Goal: Book appointment/travel/reservation

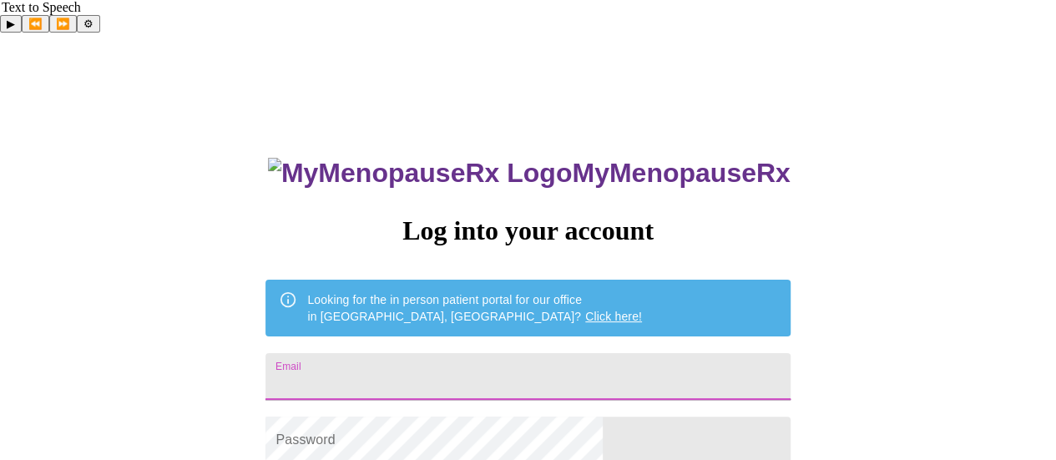
click at [588, 353] on input "Email" at bounding box center [528, 376] width 524 height 47
type input "tmorris0420@gmail.com"
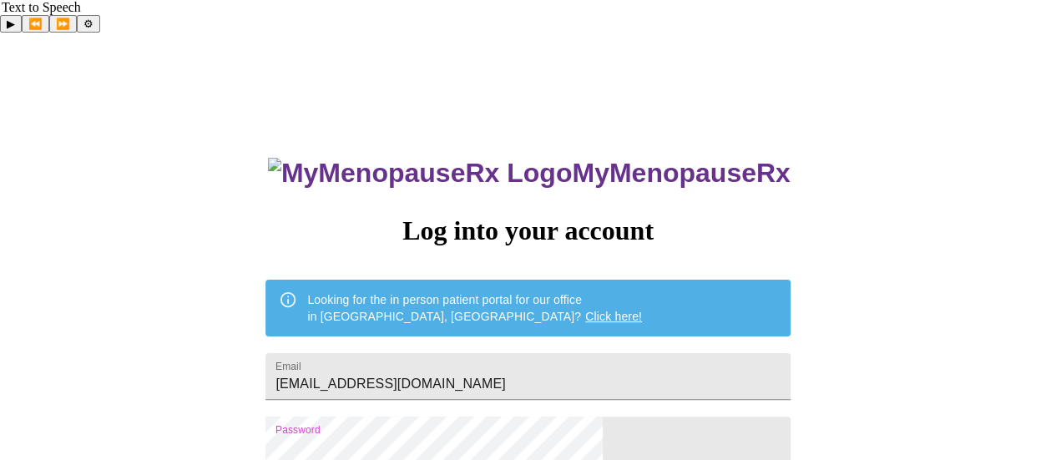
scroll to position [128, 0]
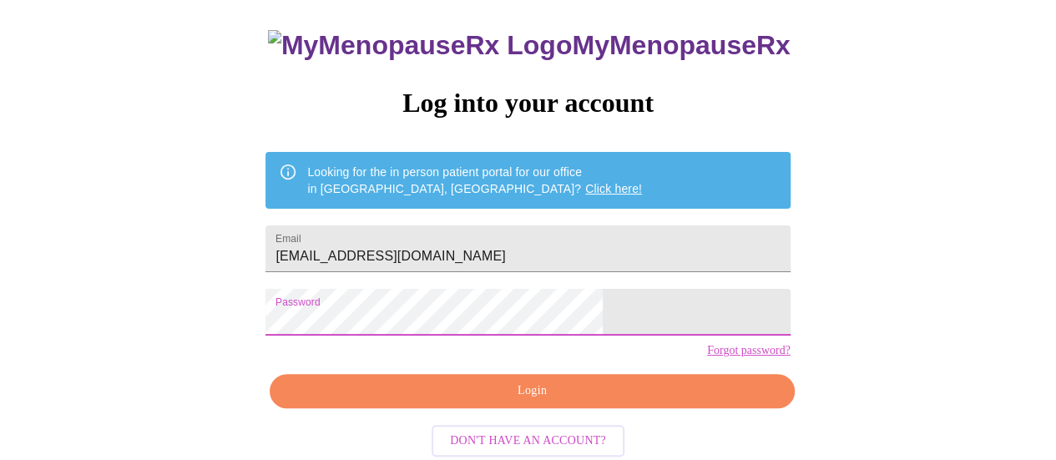
click at [622, 381] on span "Login" at bounding box center [532, 391] width 486 height 21
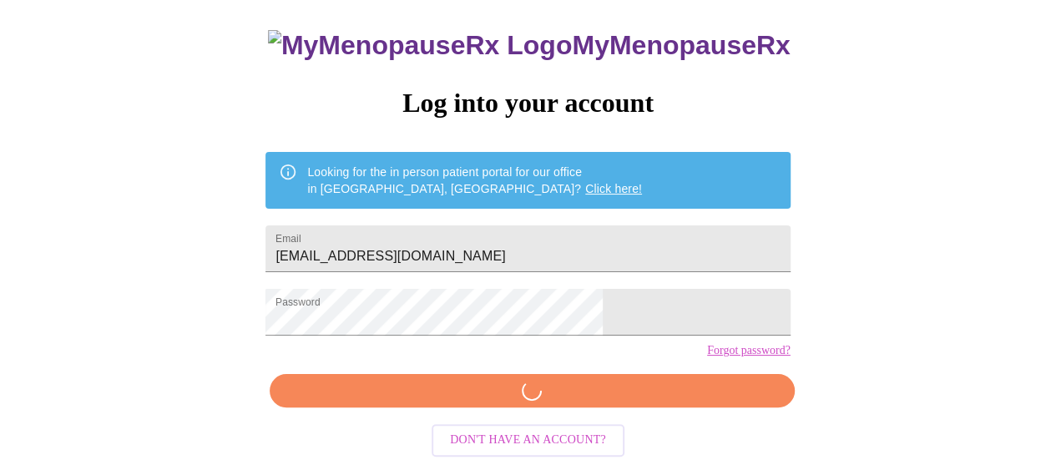
scroll to position [127, 0]
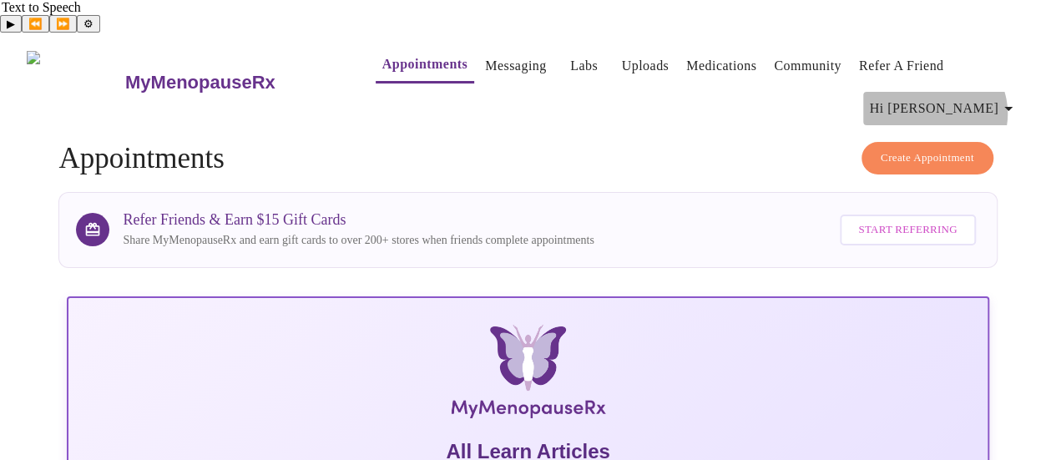
click at [1005, 99] on icon "button" at bounding box center [1009, 109] width 20 height 20
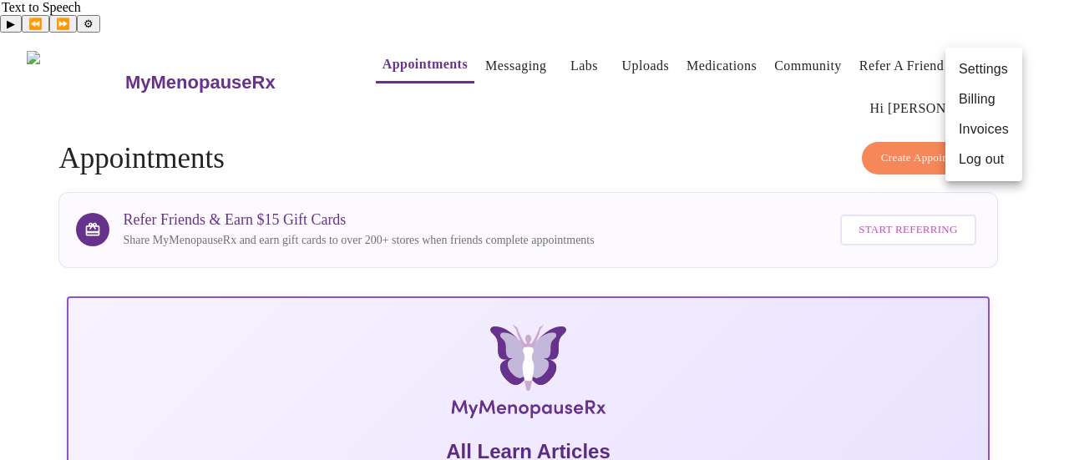
click at [988, 106] on li "Billing" at bounding box center [983, 99] width 77 height 30
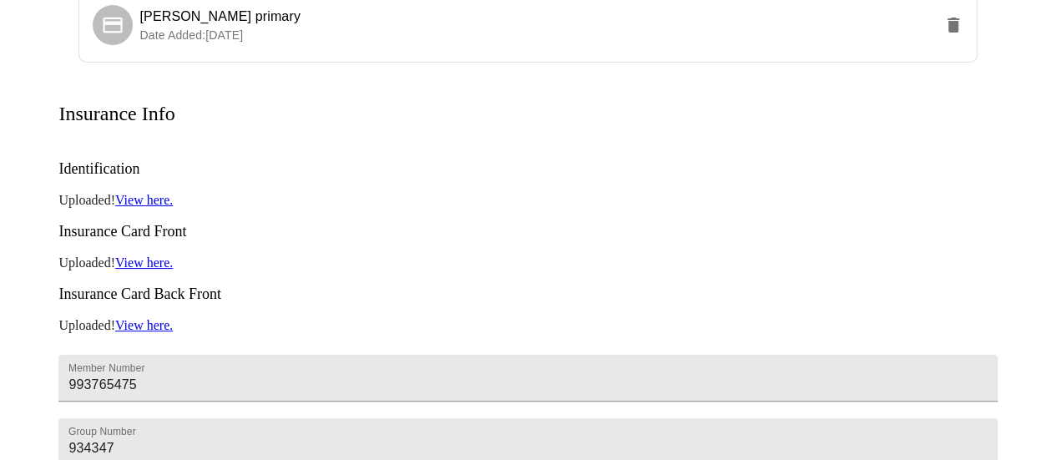
scroll to position [275, 0]
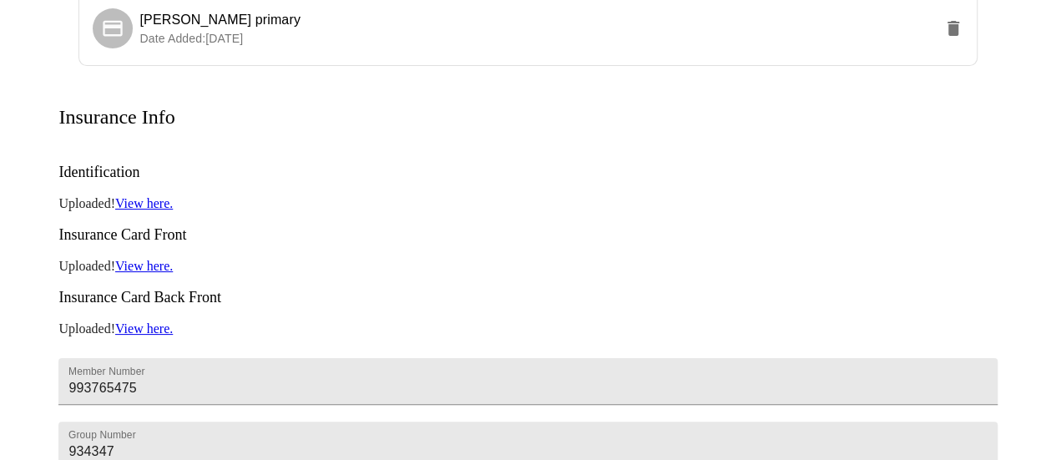
click at [171, 196] on link "View here." at bounding box center [144, 203] width 58 height 14
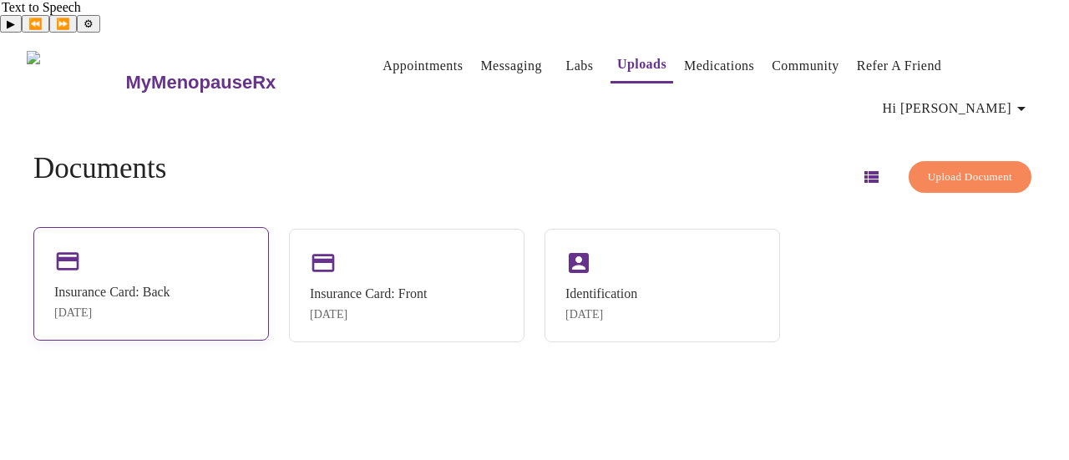
click at [104, 306] on div "[DATE]" at bounding box center [112, 312] width 116 height 13
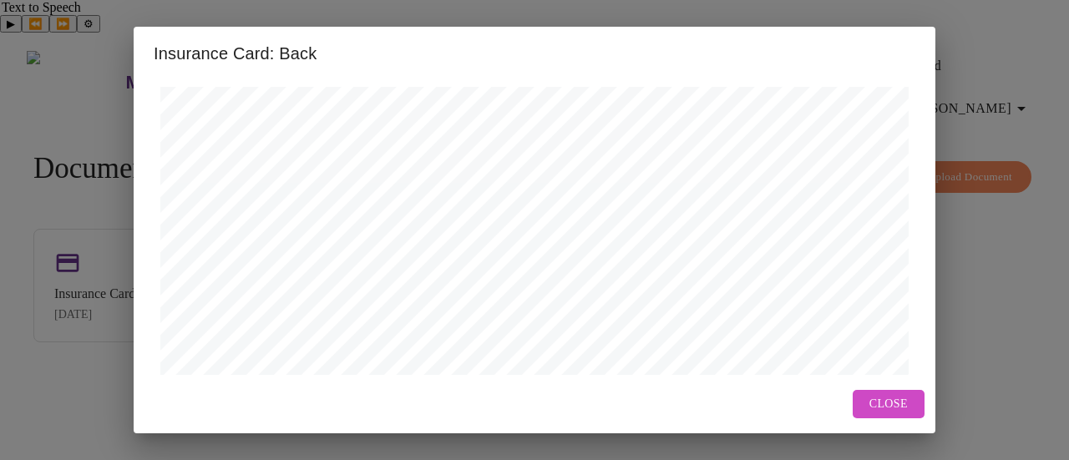
click at [867, 399] on button "Close" at bounding box center [889, 404] width 72 height 29
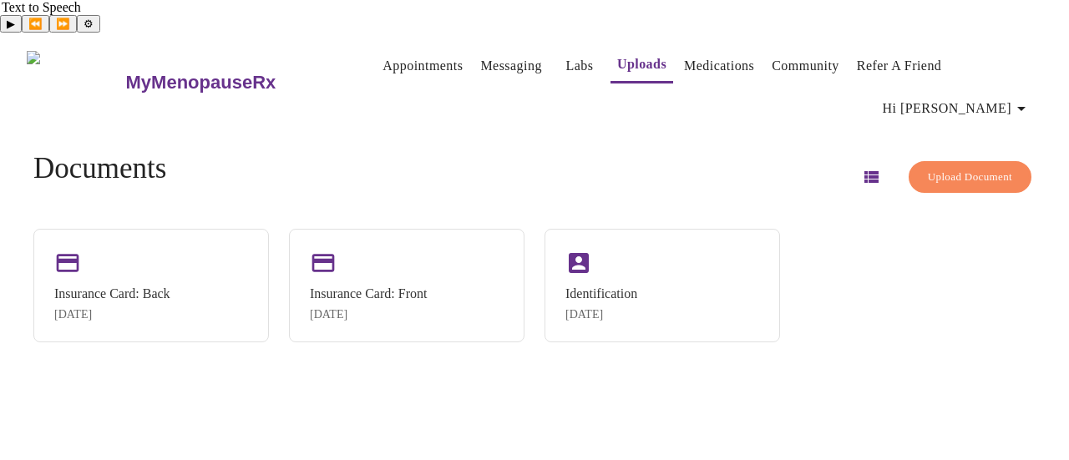
click at [934, 168] on span "Upload Document" at bounding box center [970, 177] width 84 height 19
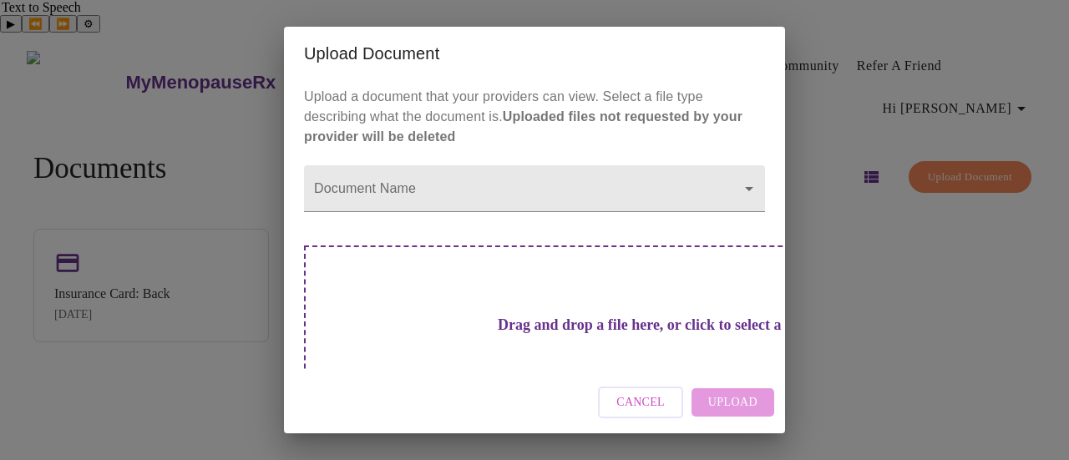
click at [941, 353] on div "Upload Document Upload a document that your providers can view. Select a file t…" at bounding box center [534, 230] width 1069 height 460
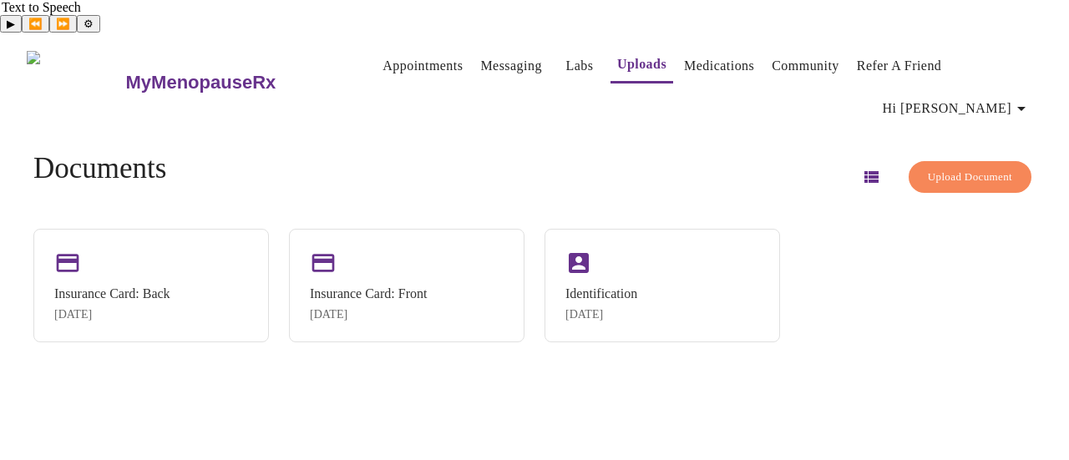
click at [1022, 92] on button "Hi [PERSON_NAME]" at bounding box center [957, 108] width 162 height 33
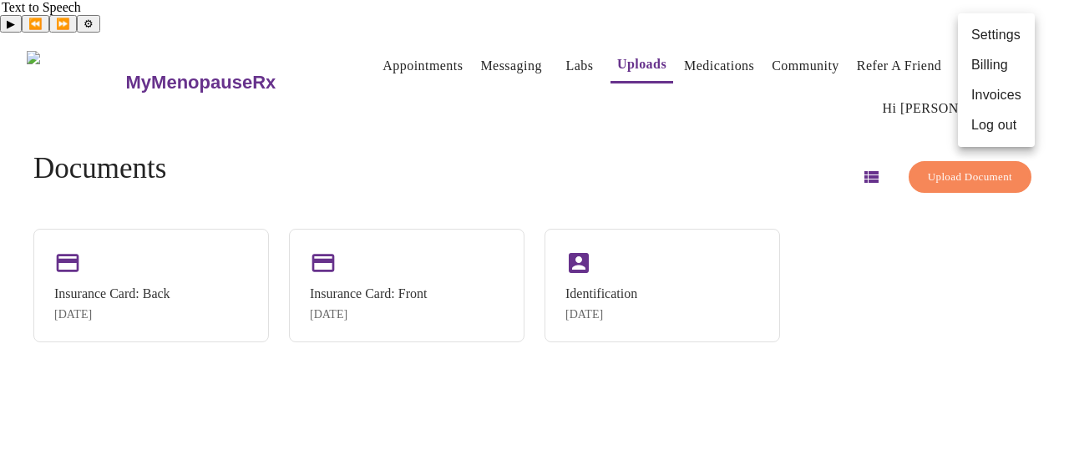
click at [989, 235] on div at bounding box center [534, 230] width 1069 height 460
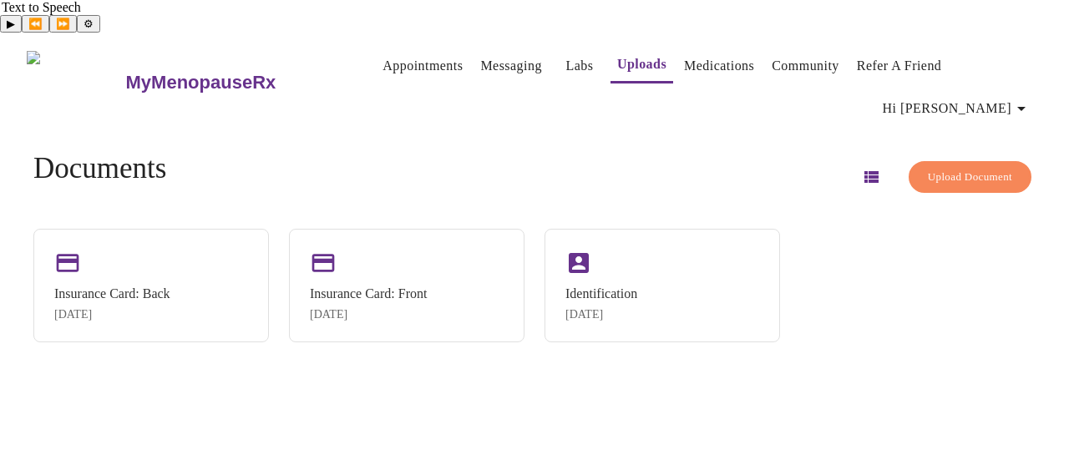
click at [1007, 97] on span "Hi [PERSON_NAME]" at bounding box center [957, 108] width 149 height 23
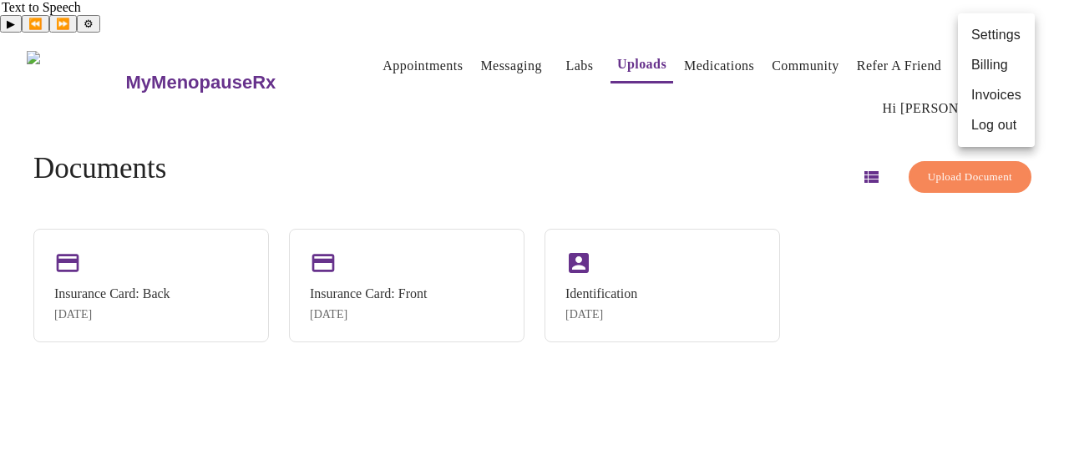
click at [992, 57] on li "Billing" at bounding box center [996, 65] width 77 height 30
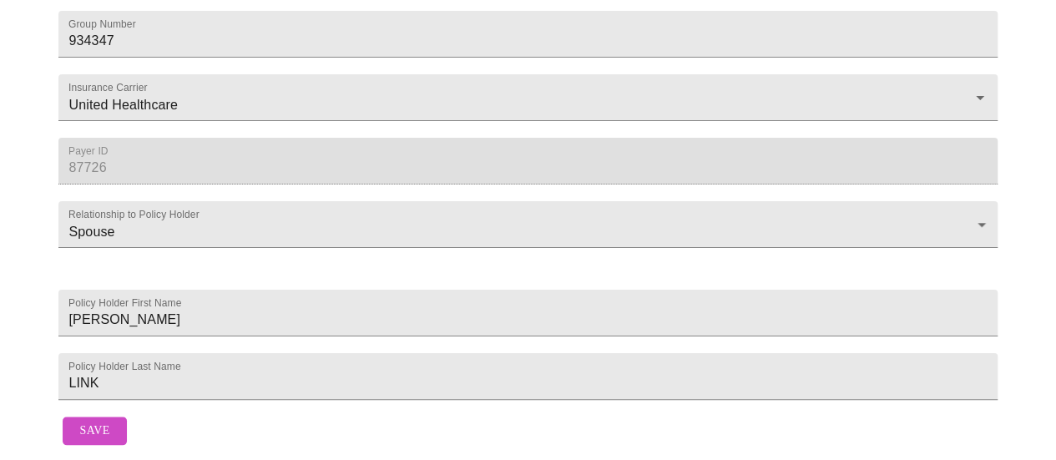
scroll to position [368, 0]
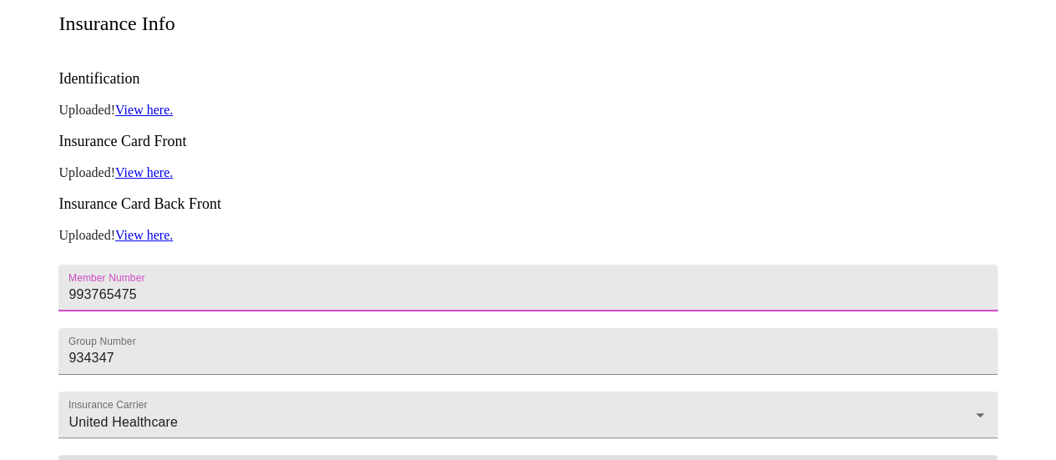
drag, startPoint x: 135, startPoint y: 192, endPoint x: 52, endPoint y: 190, distance: 83.5
click at [58, 265] on input "993765475" at bounding box center [527, 288] width 939 height 47
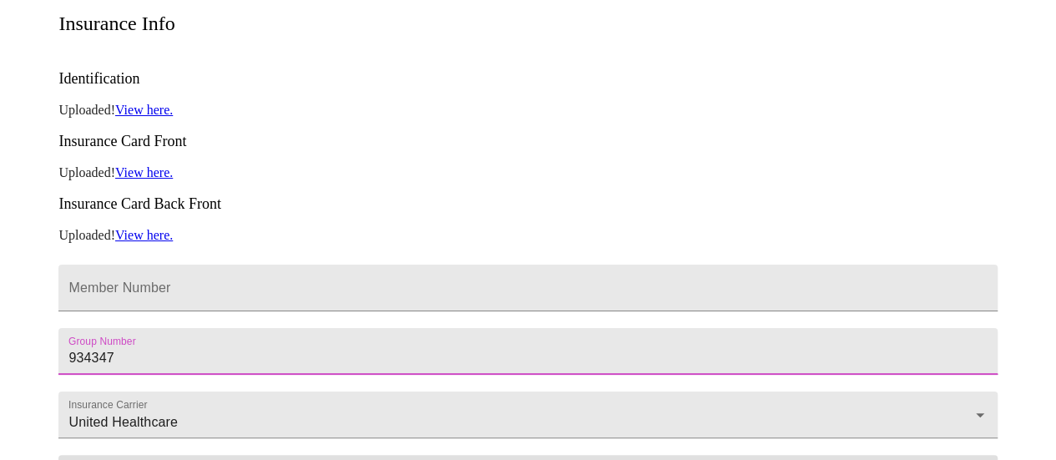
drag, startPoint x: 140, startPoint y: 270, endPoint x: 0, endPoint y: 293, distance: 142.2
click at [7, 293] on div "MyMenopauseRx Appointments Messaging Labs Uploads Medications Community Refer a…" at bounding box center [528, 221] width 1043 height 1100
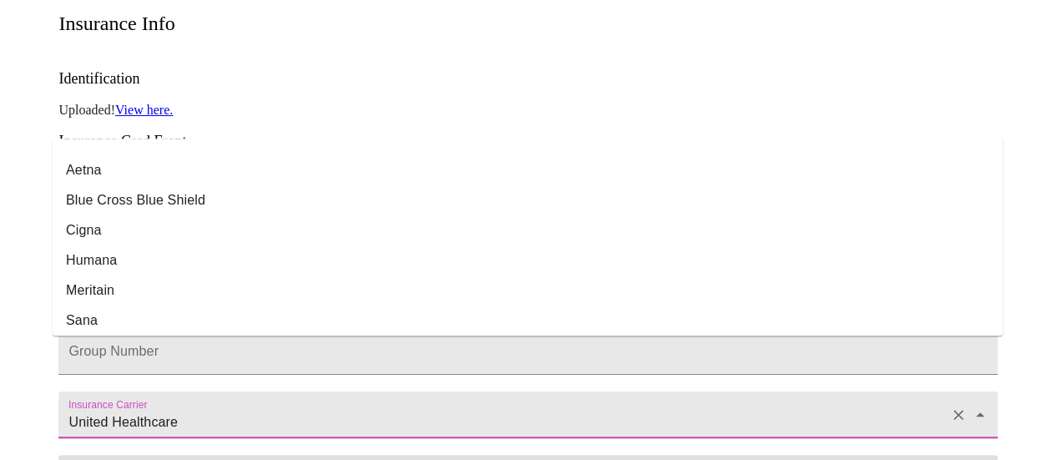
scroll to position [196, 0]
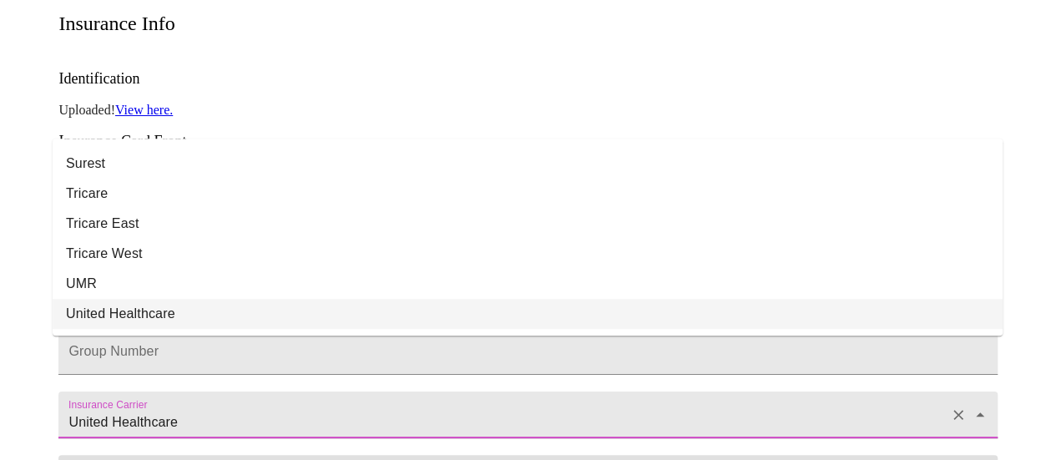
drag, startPoint x: 195, startPoint y: 347, endPoint x: 0, endPoint y: 365, distance: 196.3
click at [7, 365] on div "MyMenopauseRx Appointments Messaging Labs Uploads Medications Community Refer a…" at bounding box center [528, 221] width 1043 height 1100
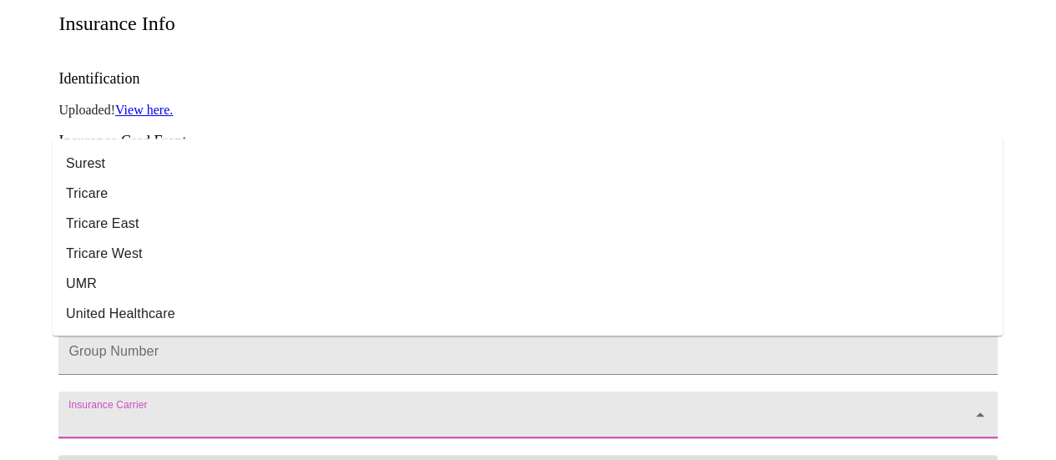
scroll to position [0, 0]
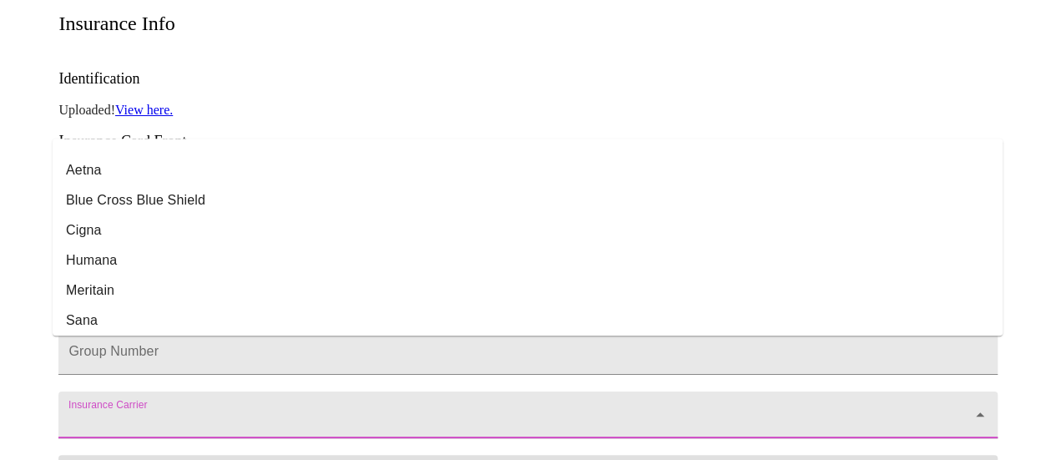
click at [10, 333] on div at bounding box center [8, 230] width 17 height 460
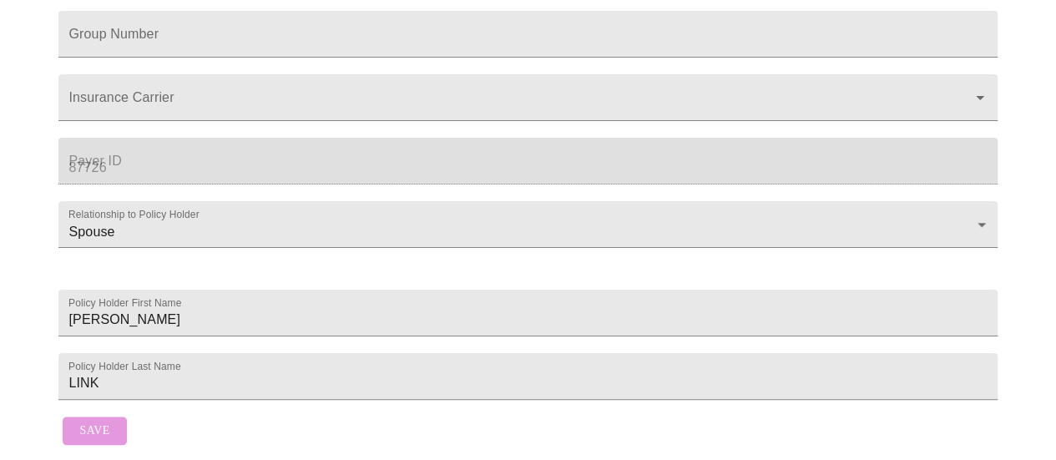
scroll to position [575, 0]
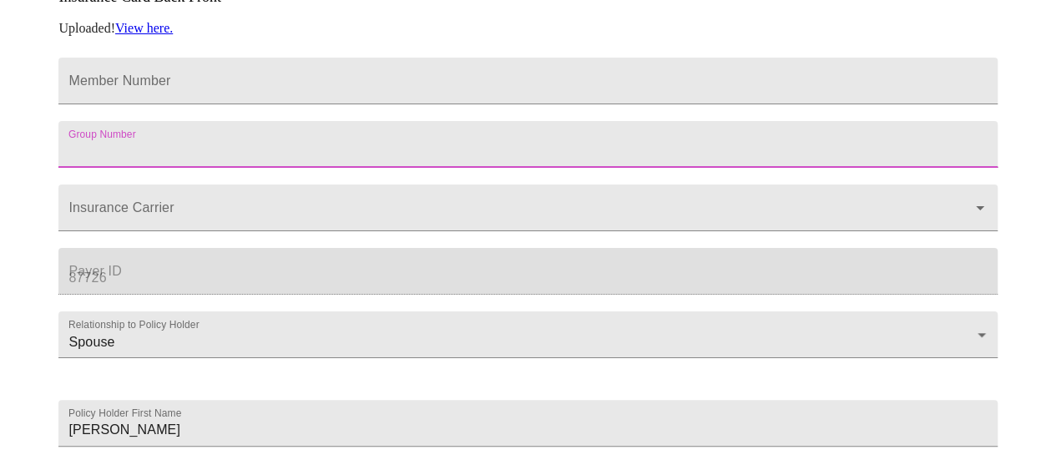
click at [475, 121] on input "Member Number" at bounding box center [527, 144] width 939 height 47
type input "W61400M006"
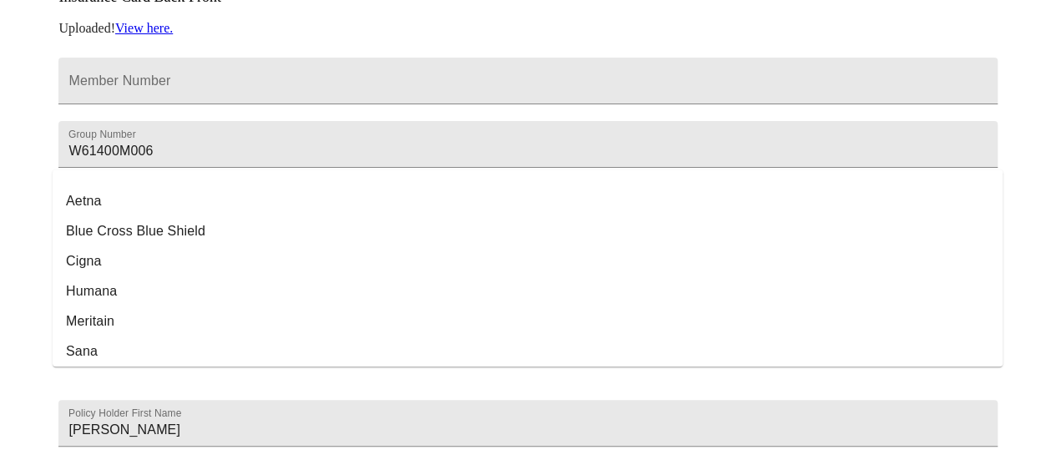
click at [296, 200] on input "Insurance Carrier" at bounding box center [504, 215] width 878 height 31
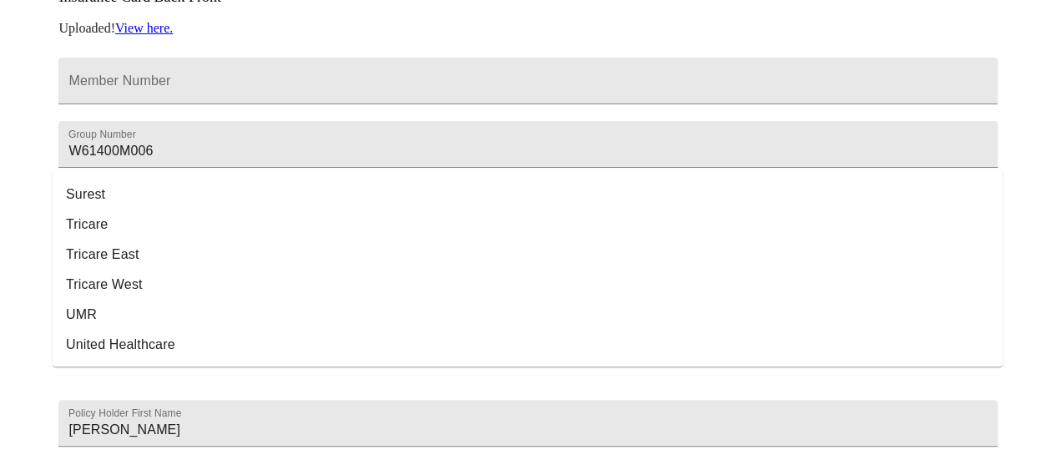
scroll to position [0, 0]
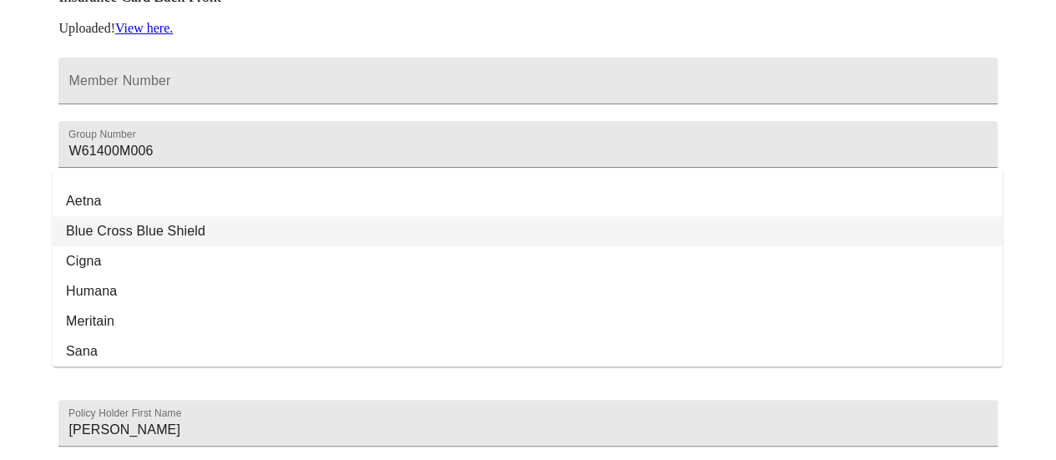
click at [371, 231] on li "Blue Cross Blue Shield" at bounding box center [528, 231] width 950 height 30
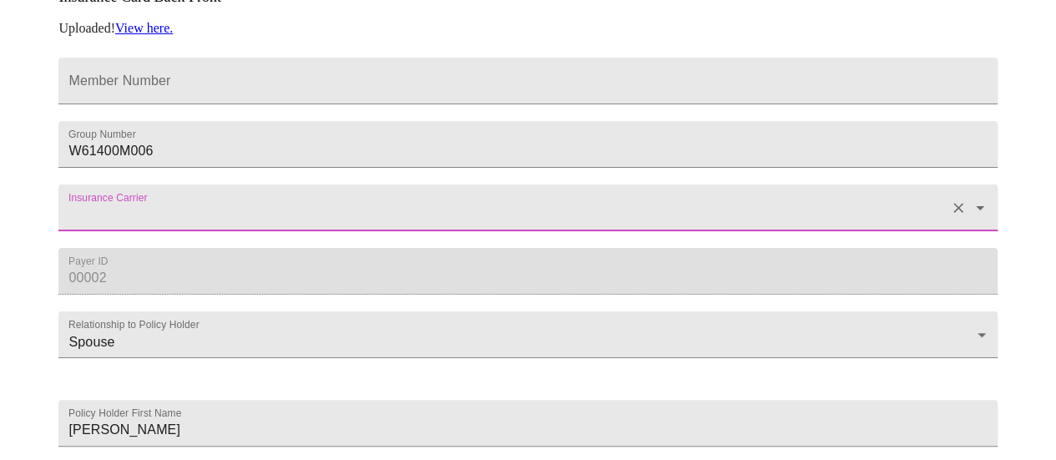
type input "Blue Cross Blue Shield"
type input "00002"
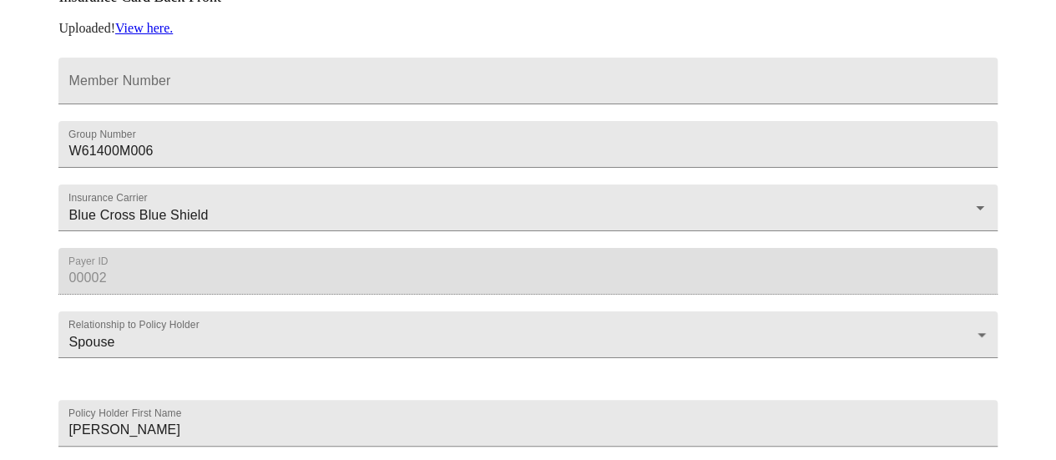
click at [21, 207] on div "Billing Credit Cards Create Card tammy primary Date Added: 03-23-2025 Insurance…" at bounding box center [528, 64] width 1043 height 1000
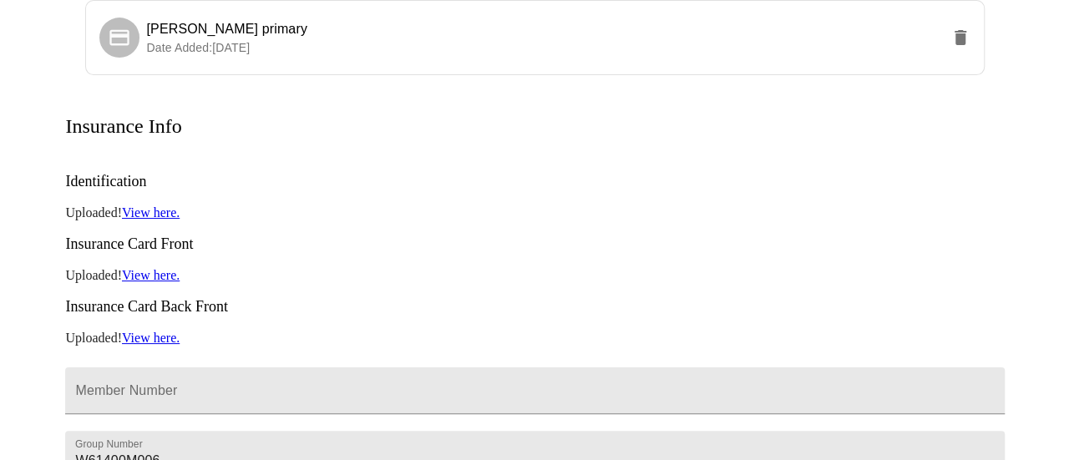
scroll to position [219, 0]
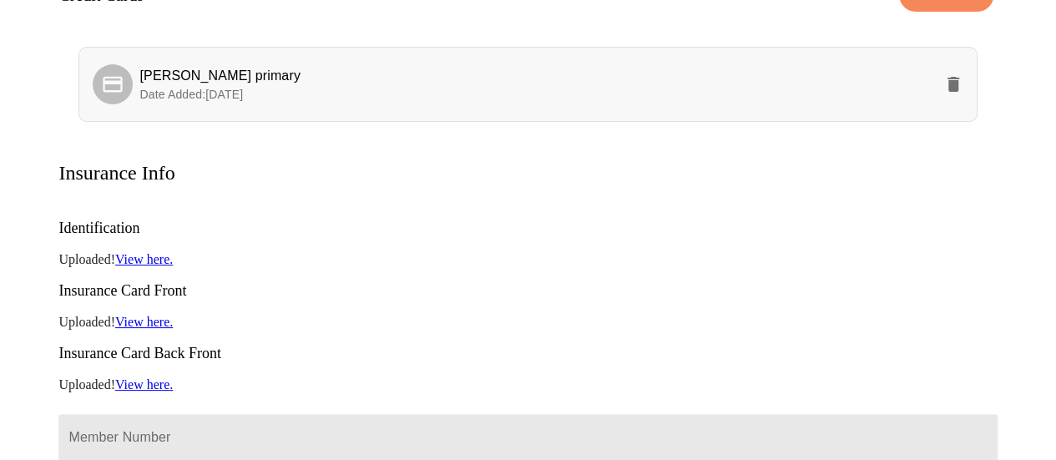
click at [957, 77] on icon "delete" at bounding box center [954, 84] width 12 height 15
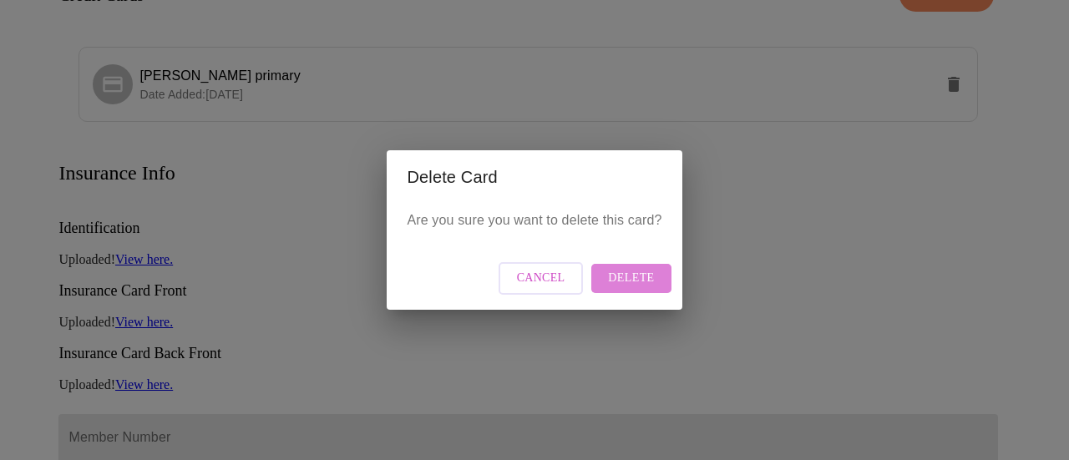
click at [639, 275] on span "Delete" at bounding box center [631, 278] width 46 height 21
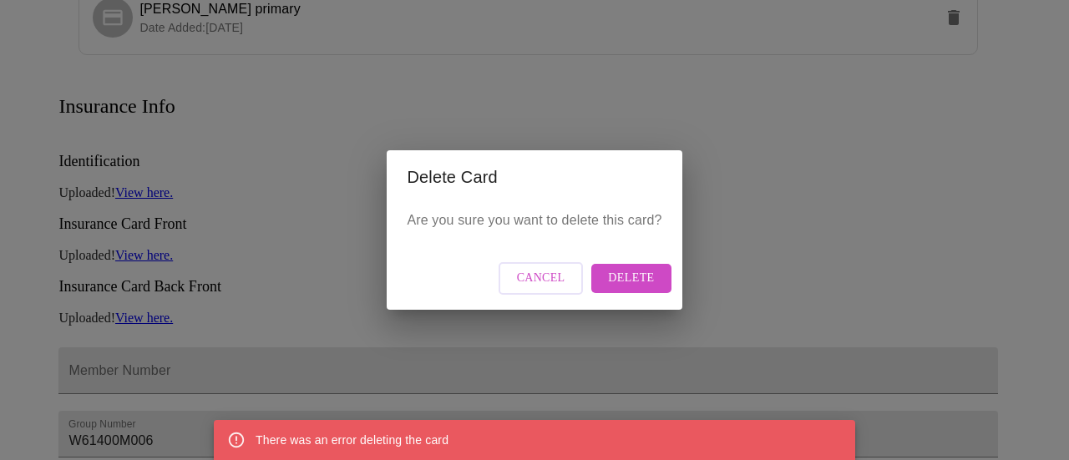
scroll to position [354, 0]
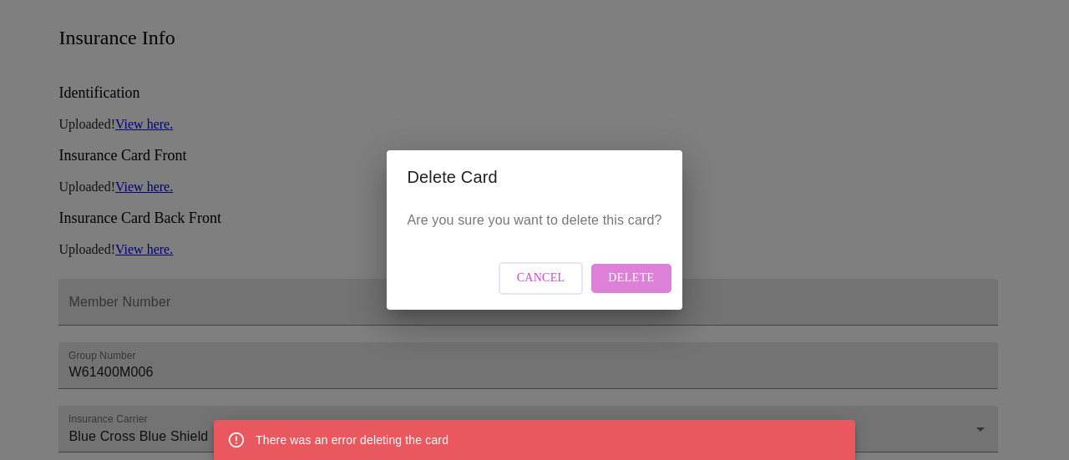
click at [633, 273] on span "Delete" at bounding box center [631, 278] width 46 height 21
click at [639, 271] on span "Delete" at bounding box center [631, 278] width 46 height 21
click at [697, 101] on div "Delete Card Are you sure you want to delete this card? Cancel Delete" at bounding box center [534, 230] width 1069 height 460
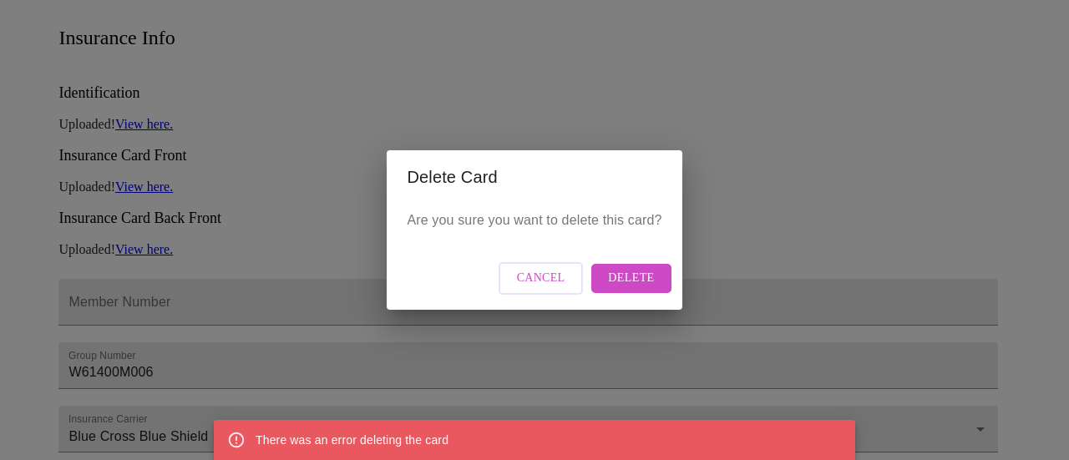
click at [537, 272] on span "Cancel" at bounding box center [541, 278] width 48 height 21
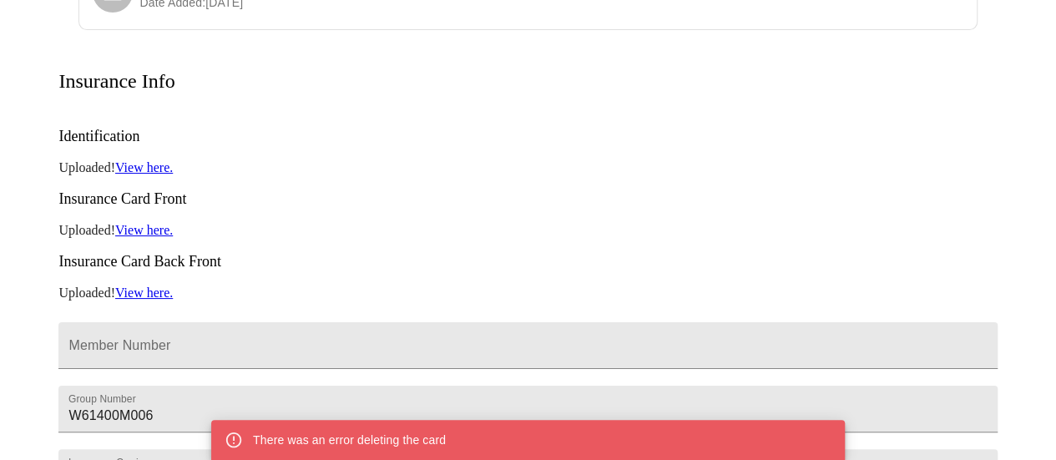
scroll to position [267, 0]
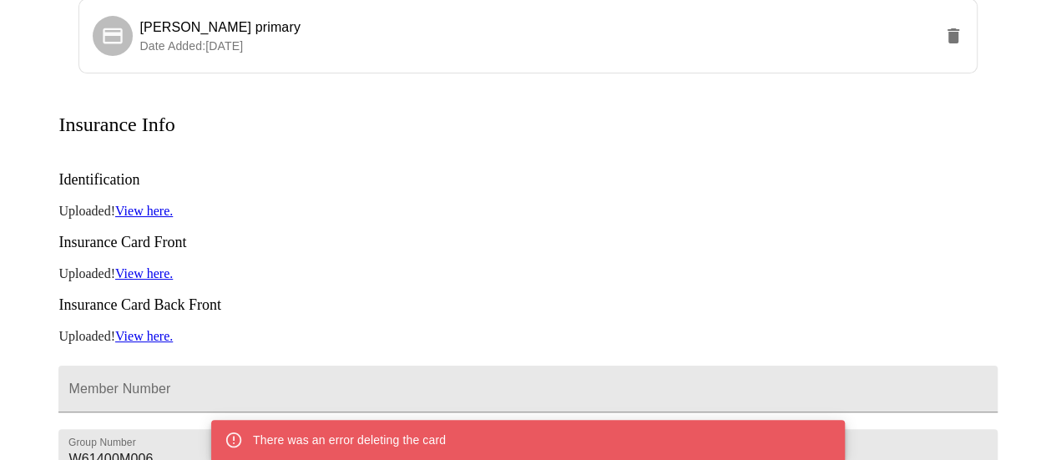
click at [157, 204] on link "View here." at bounding box center [144, 211] width 58 height 14
click at [162, 204] on link "View here." at bounding box center [144, 211] width 58 height 14
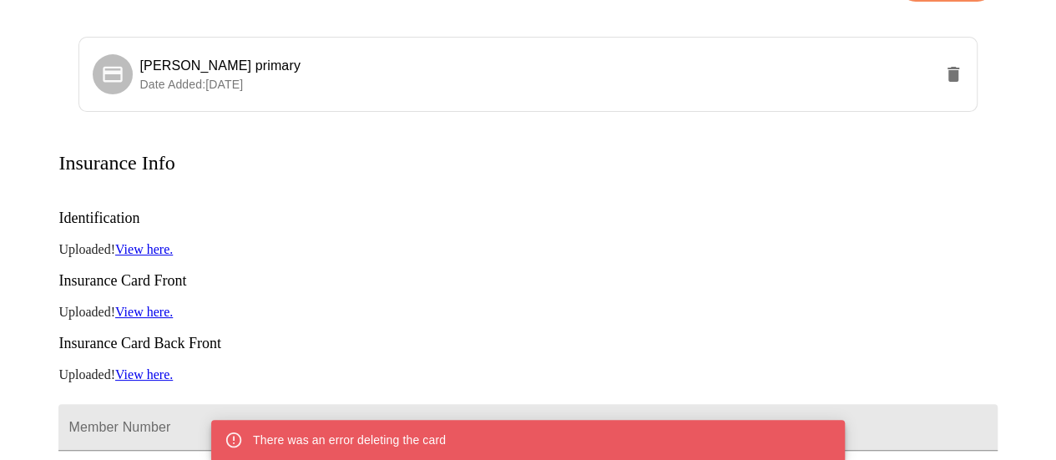
scroll to position [189, 0]
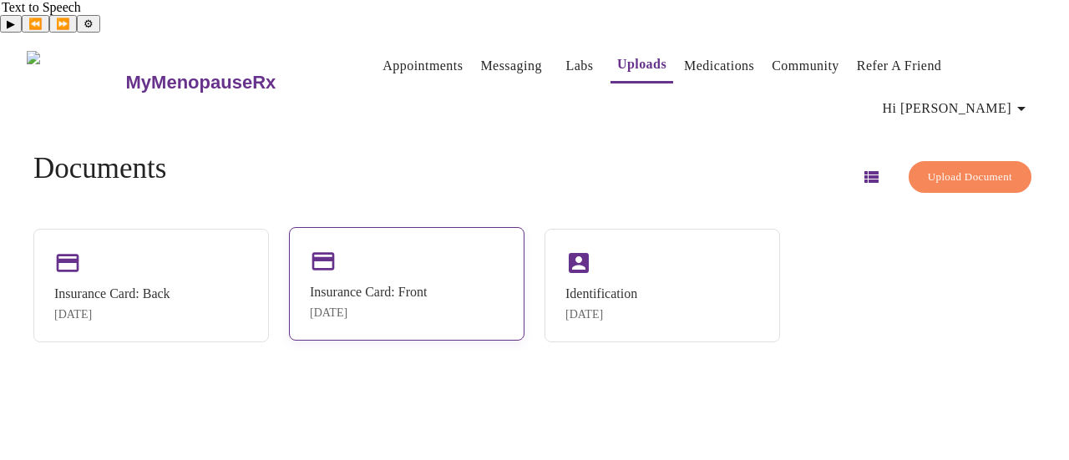
click at [381, 306] on div "[DATE]" at bounding box center [368, 312] width 117 height 13
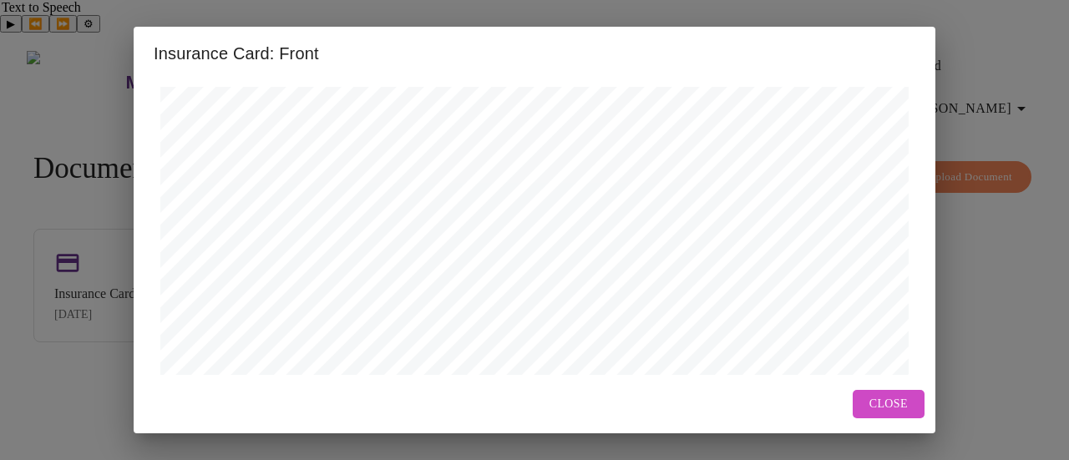
click at [1039, 240] on div "Insurance Card: Front Open in New Window Close" at bounding box center [534, 230] width 1069 height 460
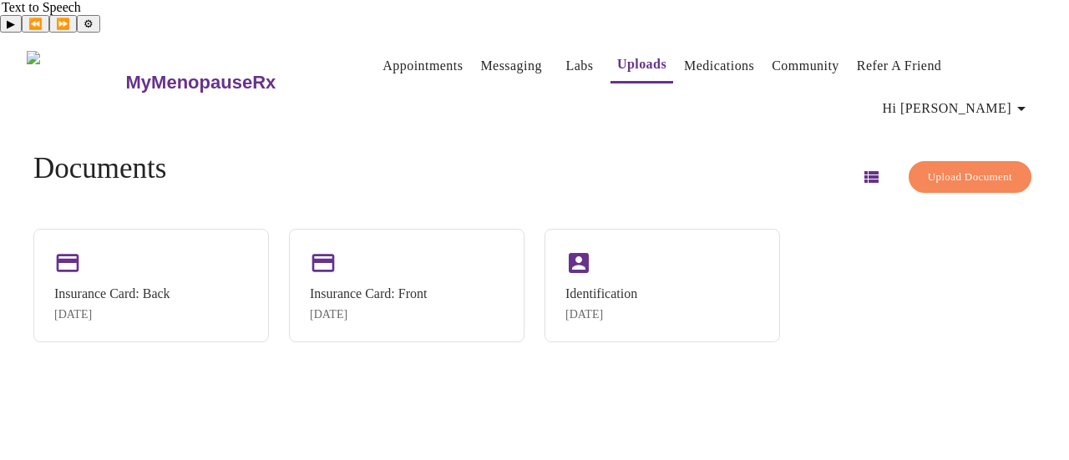
click at [936, 168] on span "Upload Document" at bounding box center [970, 177] width 84 height 19
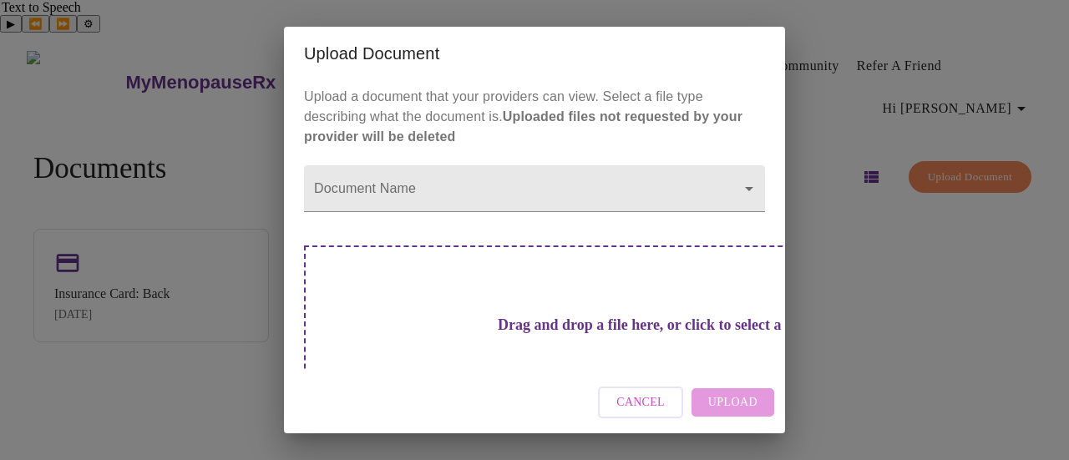
click at [732, 407] on div "Cancel Upload" at bounding box center [534, 403] width 501 height 63
click at [521, 332] on h3 "Drag and drop a file here, or click to select a file" at bounding box center [651, 325] width 461 height 18
click at [521, 316] on h3 "Drag and drop a file here, or click to select a file" at bounding box center [651, 325] width 461 height 18
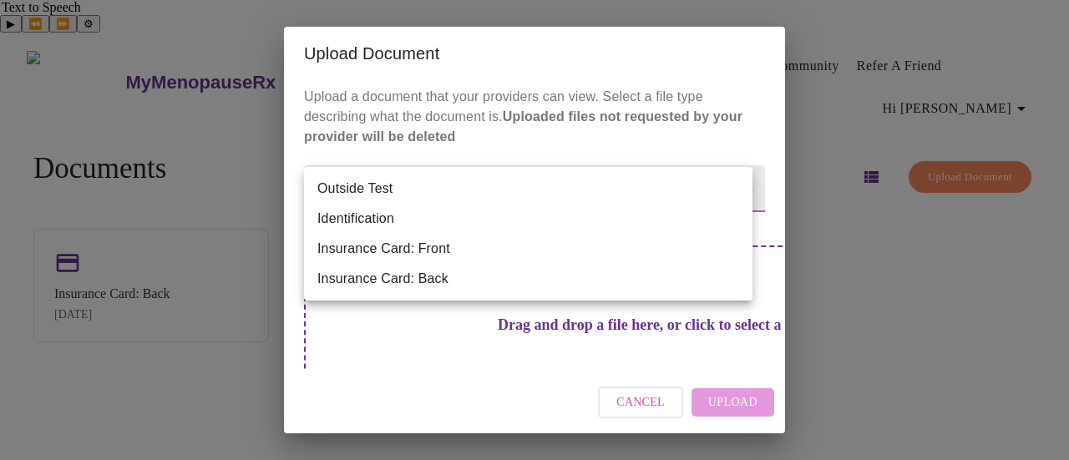
click at [730, 185] on body "MyMenopauseRx Appointments Messaging Labs Uploads Medications Community Refer a…" at bounding box center [535, 269] width 1056 height 460
click at [972, 206] on div at bounding box center [534, 230] width 1069 height 460
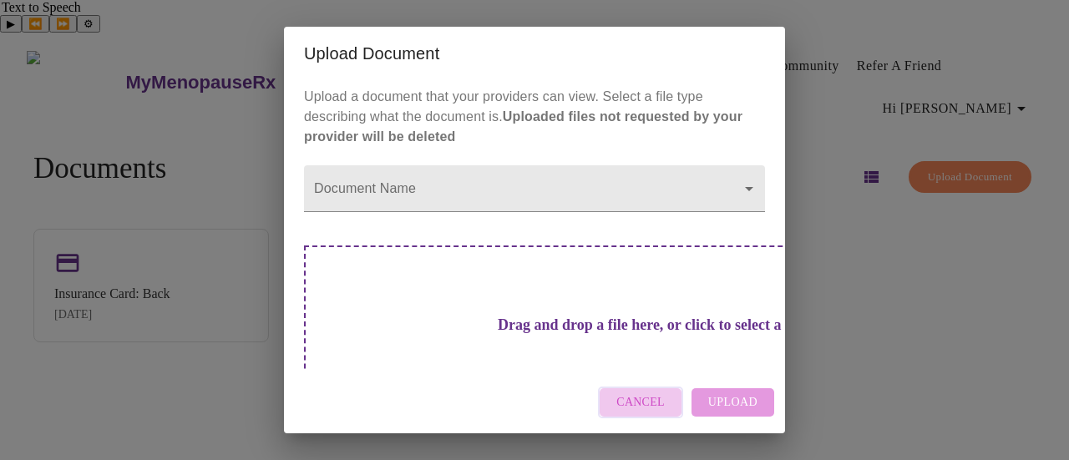
click at [646, 397] on span "Cancel" at bounding box center [640, 402] width 48 height 21
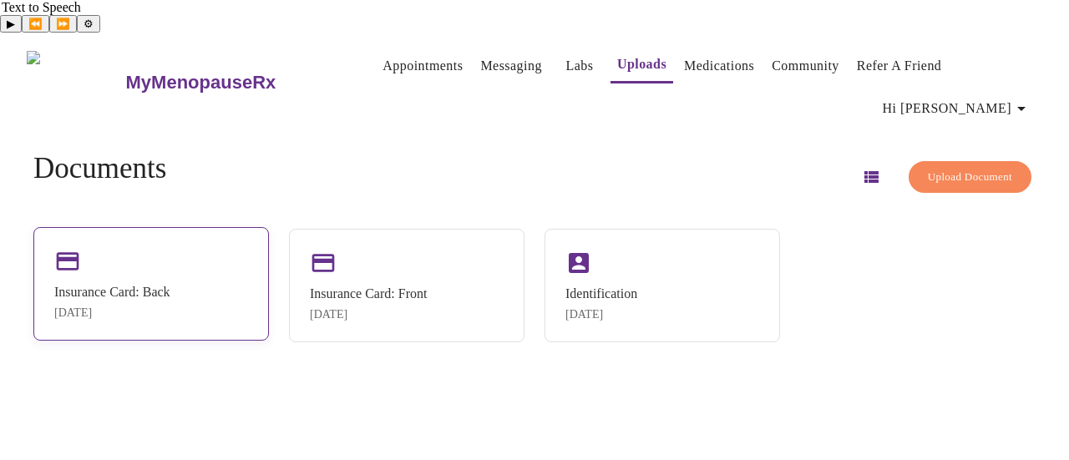
click at [167, 285] on div "Insurance Card: Back" at bounding box center [112, 292] width 116 height 15
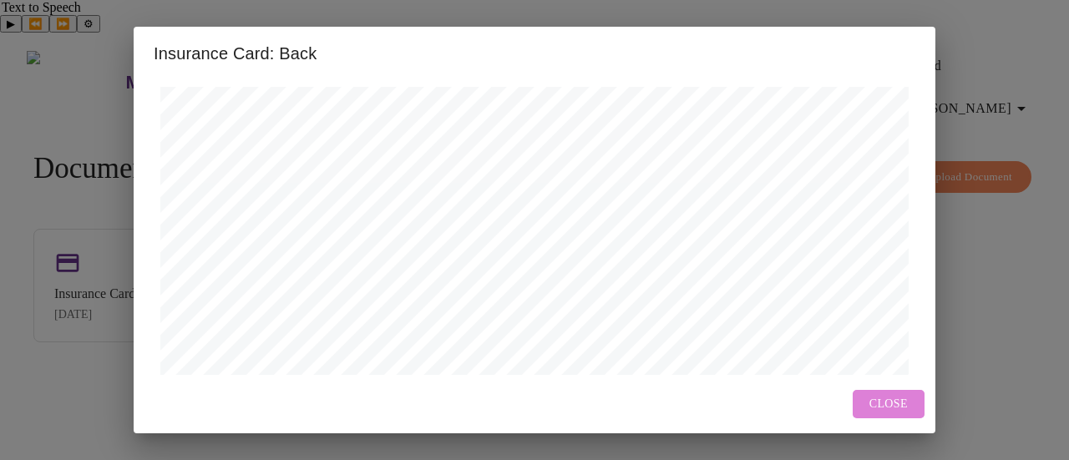
click at [881, 406] on span "Close" at bounding box center [888, 404] width 38 height 21
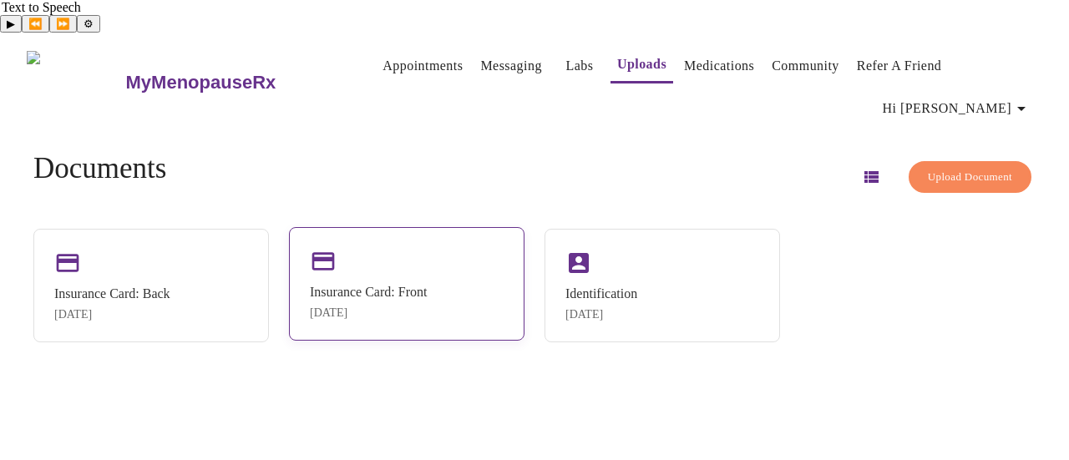
click at [384, 285] on div "Insurance Card: Front Sep 25, 2024" at bounding box center [368, 302] width 117 height 35
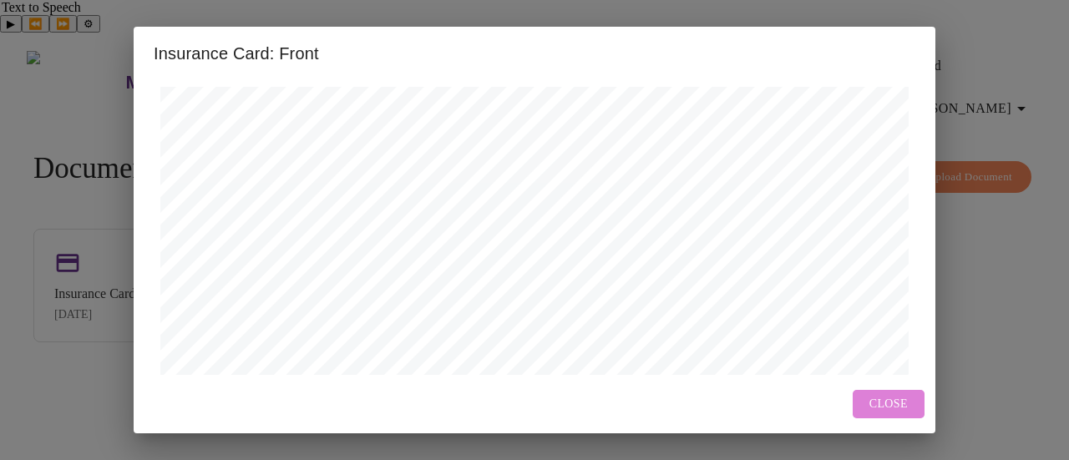
click at [894, 395] on span "Close" at bounding box center [888, 404] width 38 height 21
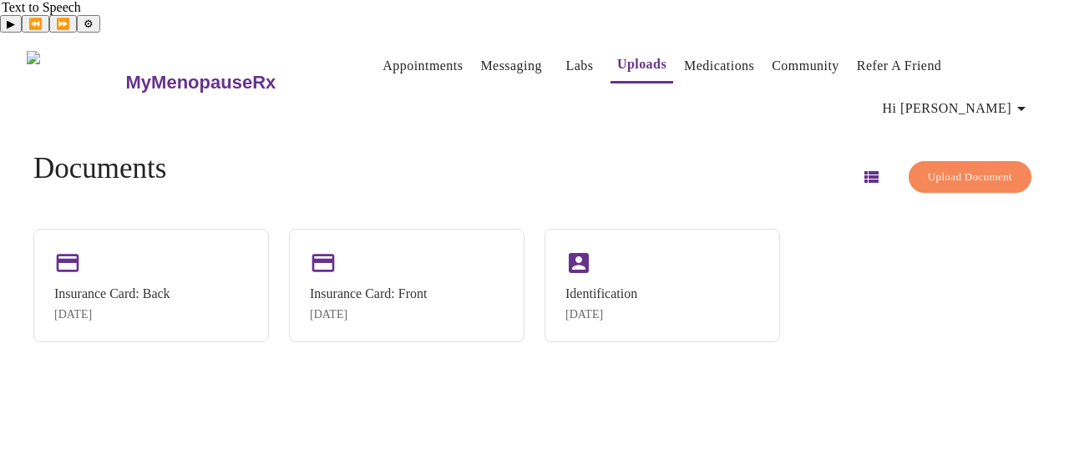
click at [936, 168] on span "Upload Document" at bounding box center [970, 177] width 84 height 19
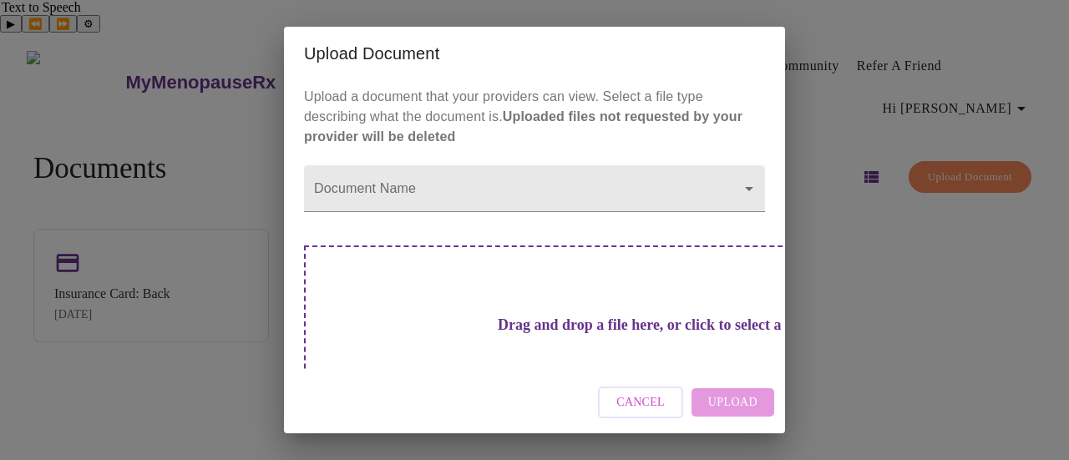
click at [745, 407] on div "Cancel Upload" at bounding box center [534, 403] width 501 height 63
click at [554, 181] on body "MyMenopauseRx Appointments Messaging Labs Uploads Medications Community Refer a…" at bounding box center [535, 269] width 1056 height 460
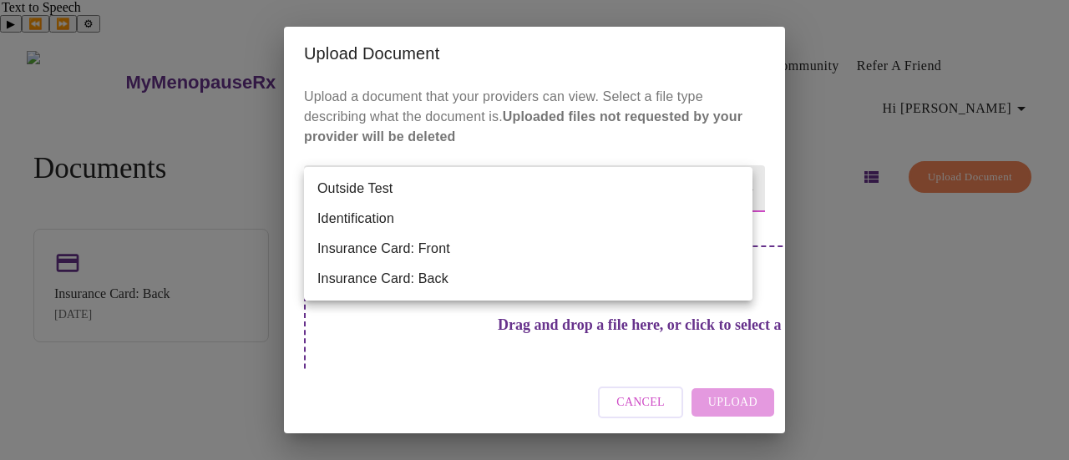
click at [405, 250] on li "Insurance Card: Front" at bounding box center [528, 249] width 448 height 30
type input "Insurance Card: Front"
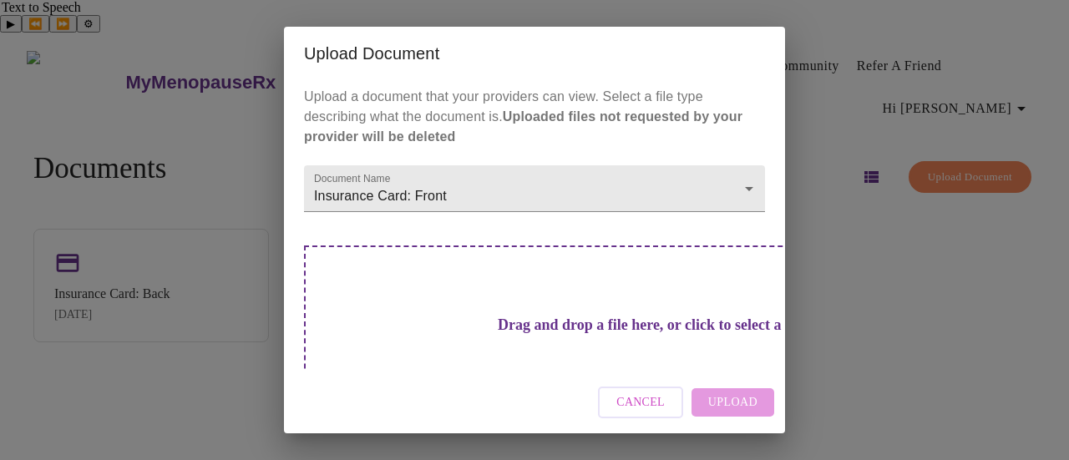
click at [514, 316] on h3 "Drag and drop a file here, or click to select a file" at bounding box center [651, 325] width 461 height 18
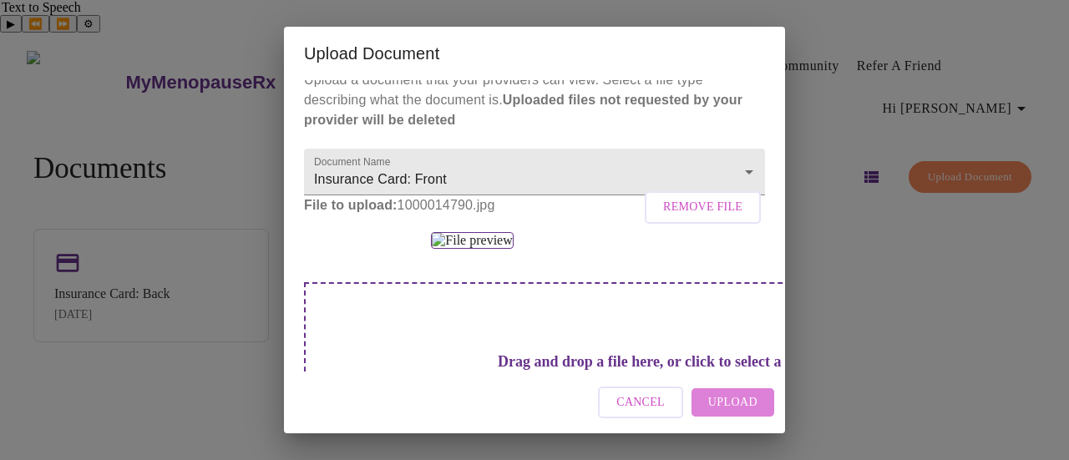
click at [735, 400] on span "Upload" at bounding box center [732, 402] width 49 height 21
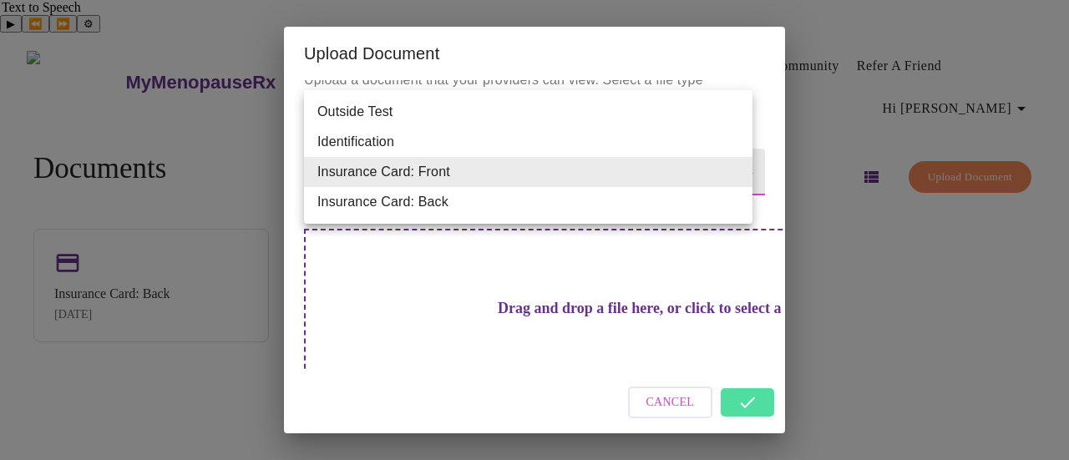
click at [727, 156] on body "MyMenopauseRx Appointments Messaging Labs Uploads Medications Community Refer a…" at bounding box center [535, 269] width 1056 height 460
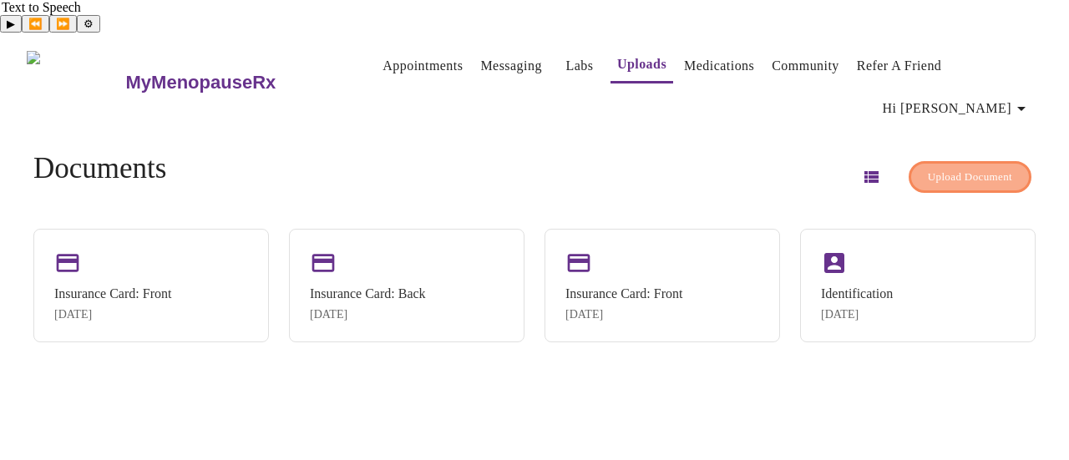
click at [937, 168] on span "Upload Document" at bounding box center [970, 177] width 84 height 19
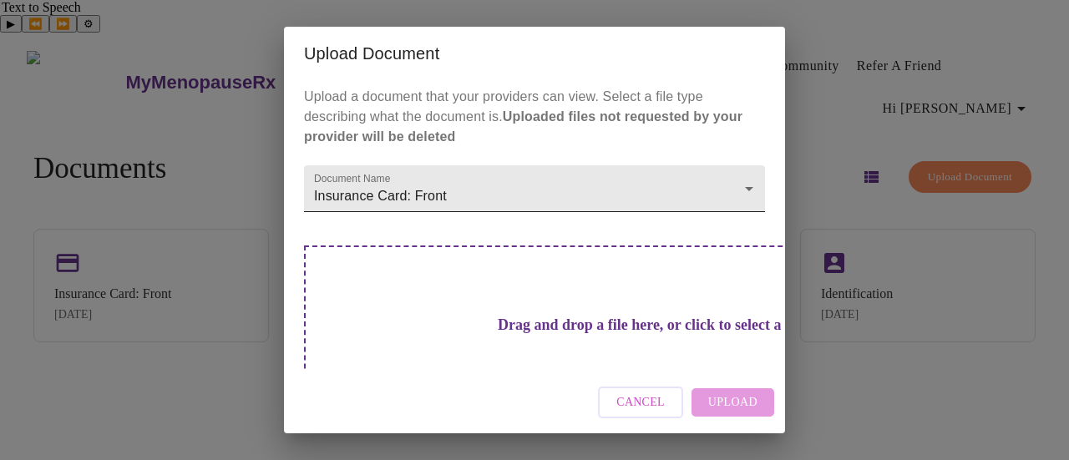
click at [549, 176] on body "MyMenopauseRx Appointments Messaging Labs Uploads Medications Community Refer a…" at bounding box center [535, 269] width 1056 height 460
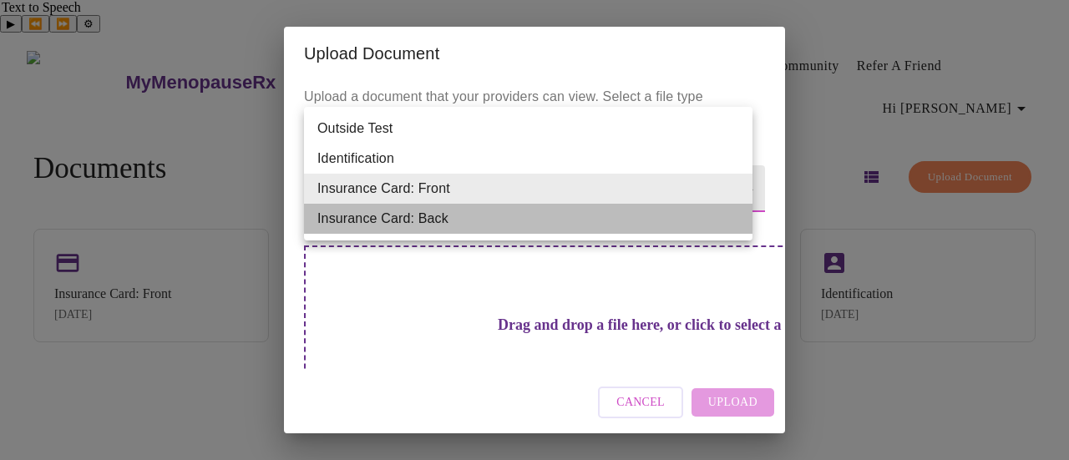
click at [443, 213] on li "Insurance Card: Back" at bounding box center [528, 219] width 448 height 30
type input "Insurance Card: Back"
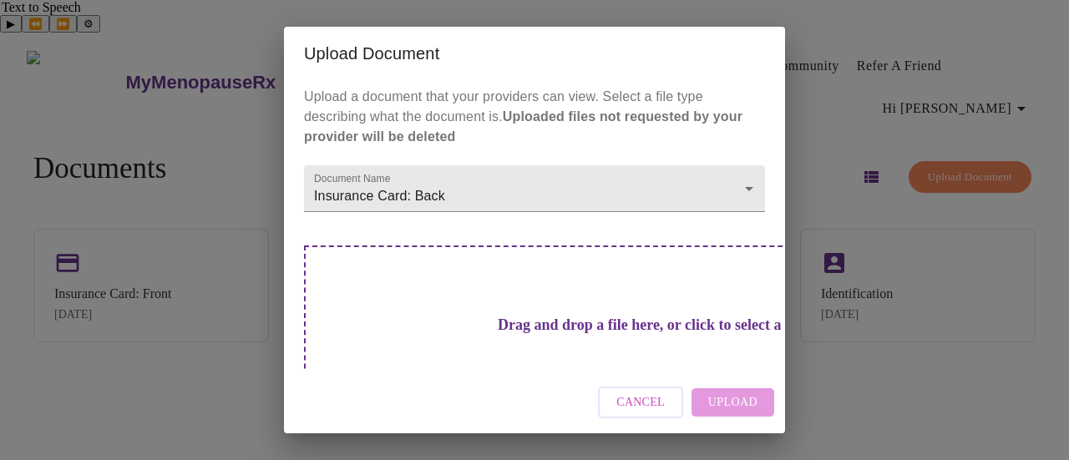
drag, startPoint x: 655, startPoint y: 50, endPoint x: 785, endPoint y: 34, distance: 131.2
click at [785, 34] on div "Upload Document Upload a document that your providers can view. Select a file t…" at bounding box center [534, 230] width 1069 height 460
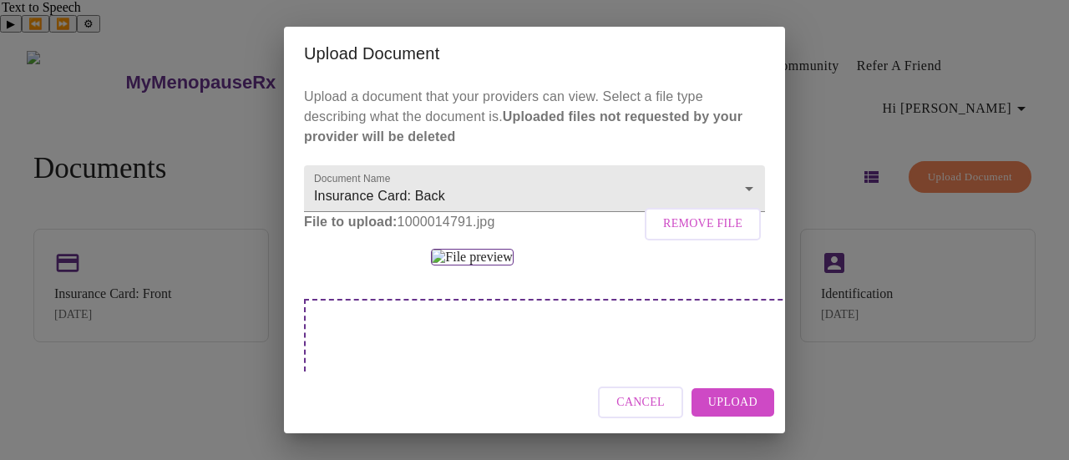
click at [718, 397] on span "Upload" at bounding box center [732, 402] width 49 height 21
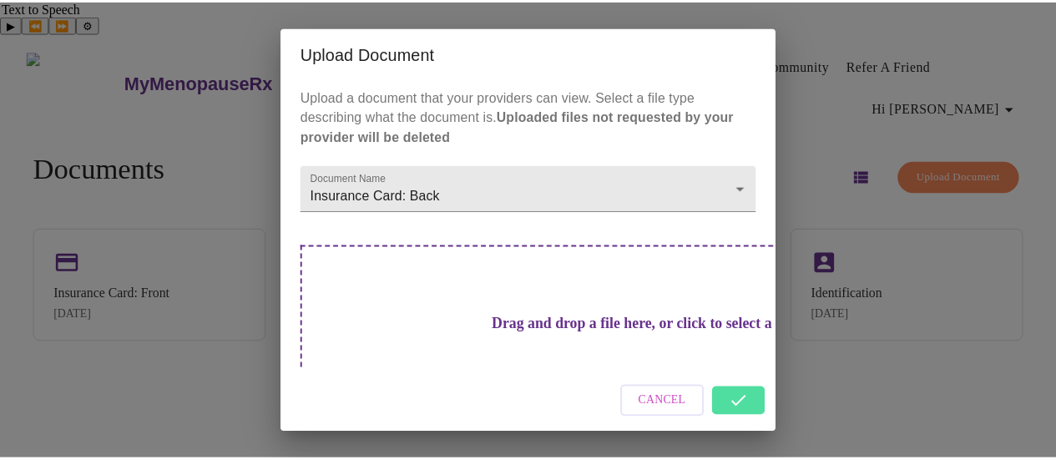
scroll to position [48, 0]
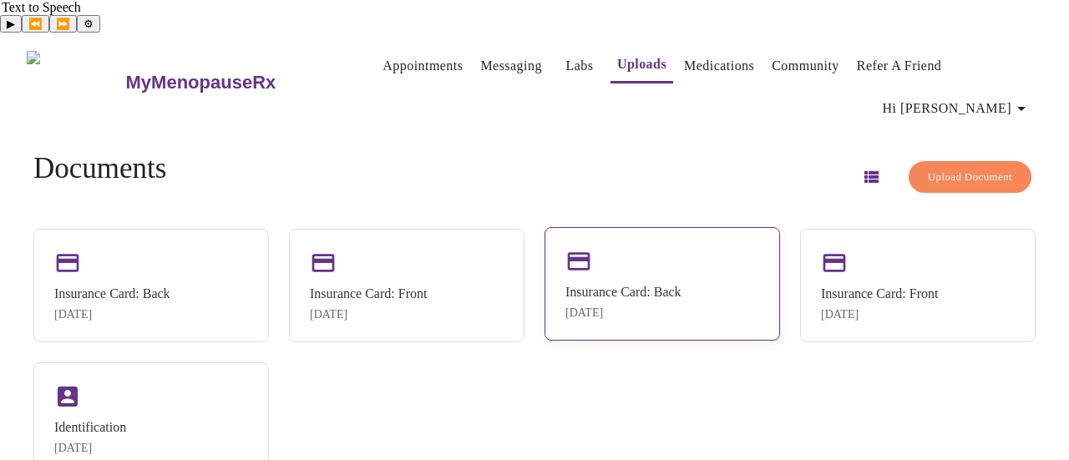
click at [652, 285] on div "Insurance Card: Back" at bounding box center [623, 292] width 116 height 15
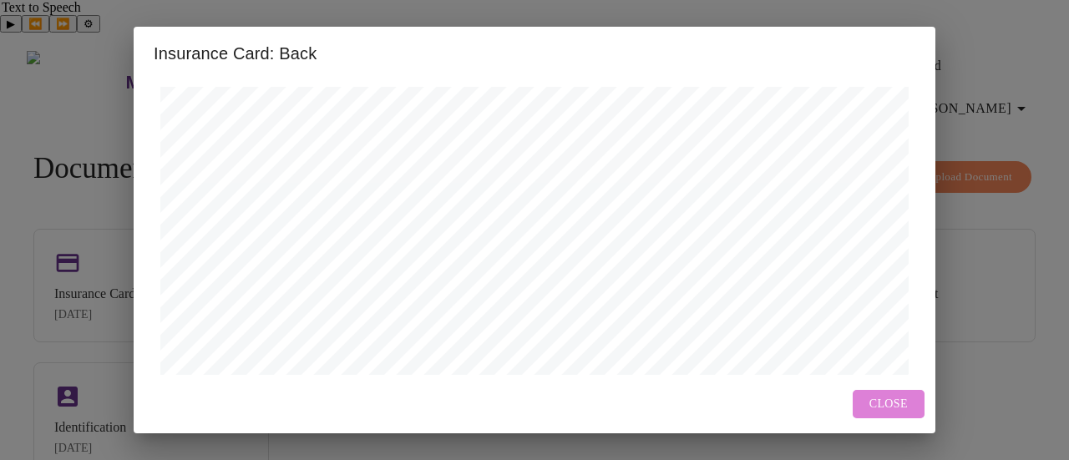
click at [899, 397] on span "Close" at bounding box center [888, 404] width 38 height 21
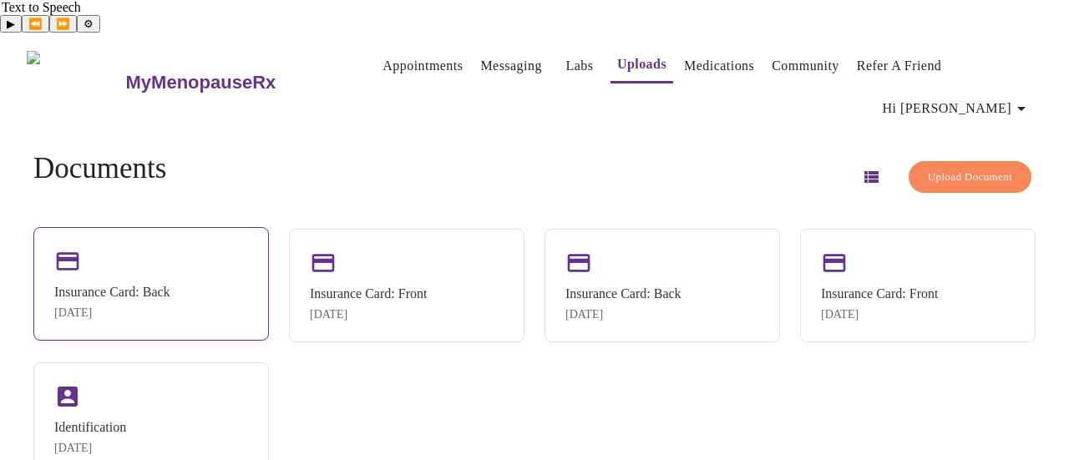
click at [170, 285] on div "Insurance Card: Back" at bounding box center [112, 292] width 116 height 15
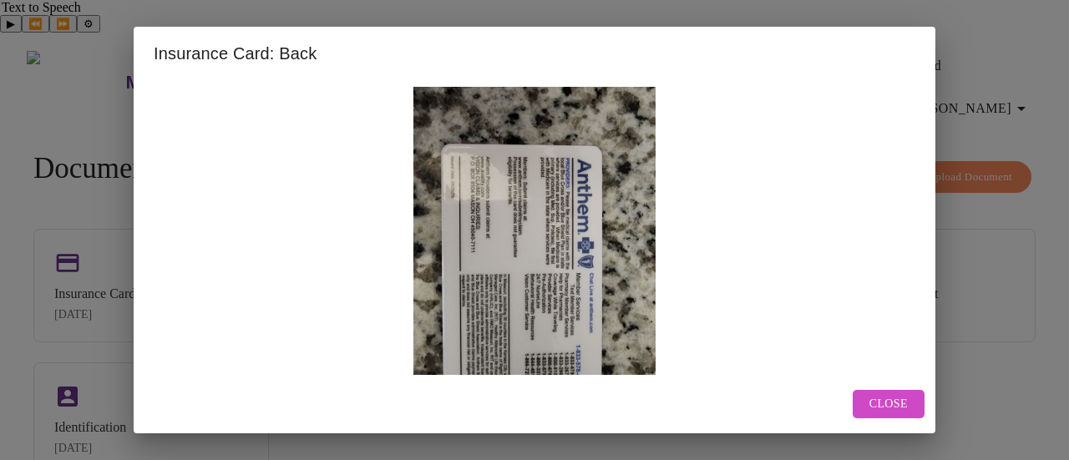
click at [1024, 377] on div "Insurance Card: Back Close" at bounding box center [534, 230] width 1069 height 460
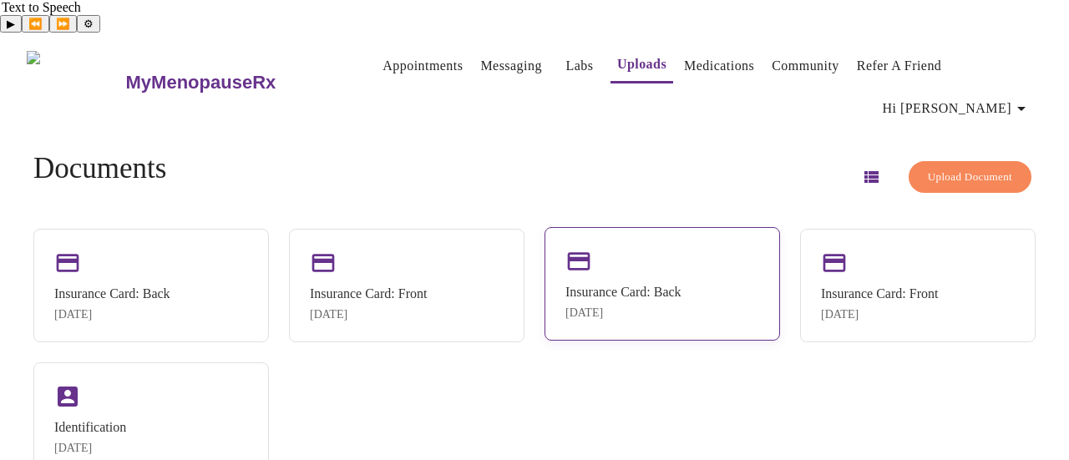
drag, startPoint x: 625, startPoint y: 212, endPoint x: 578, endPoint y: 228, distance: 49.4
click at [578, 285] on div "Insurance Card: Back" at bounding box center [623, 292] width 116 height 15
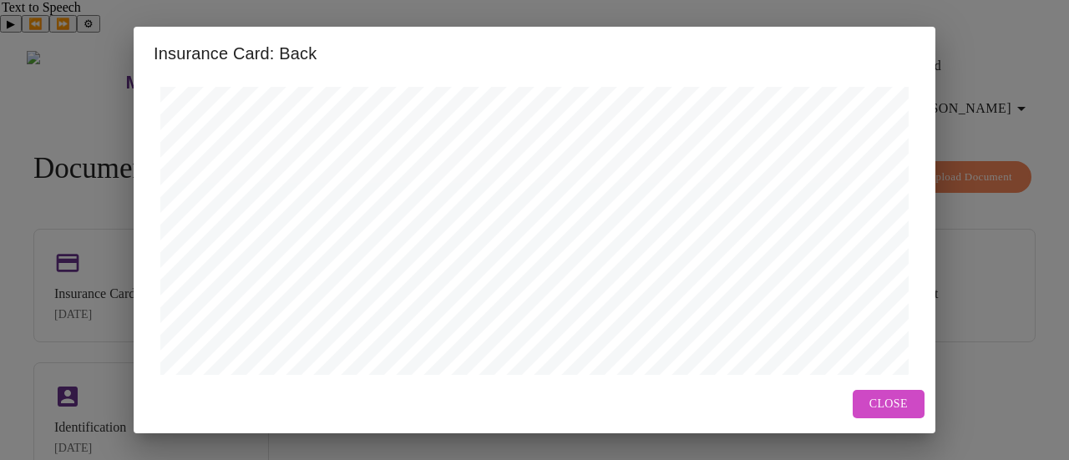
click at [985, 357] on div "Insurance Card: Back Open in New Window Close" at bounding box center [534, 230] width 1069 height 460
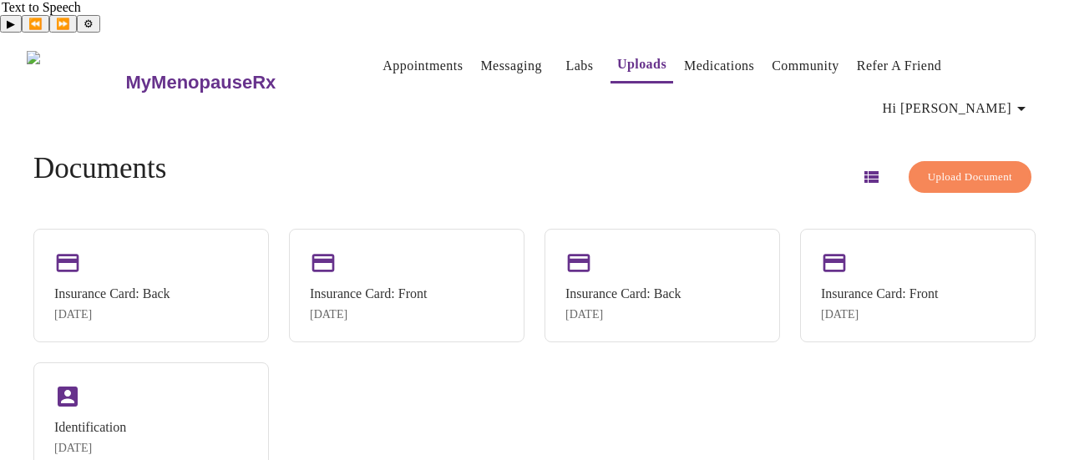
click at [387, 54] on link "Appointments" at bounding box center [422, 65] width 80 height 23
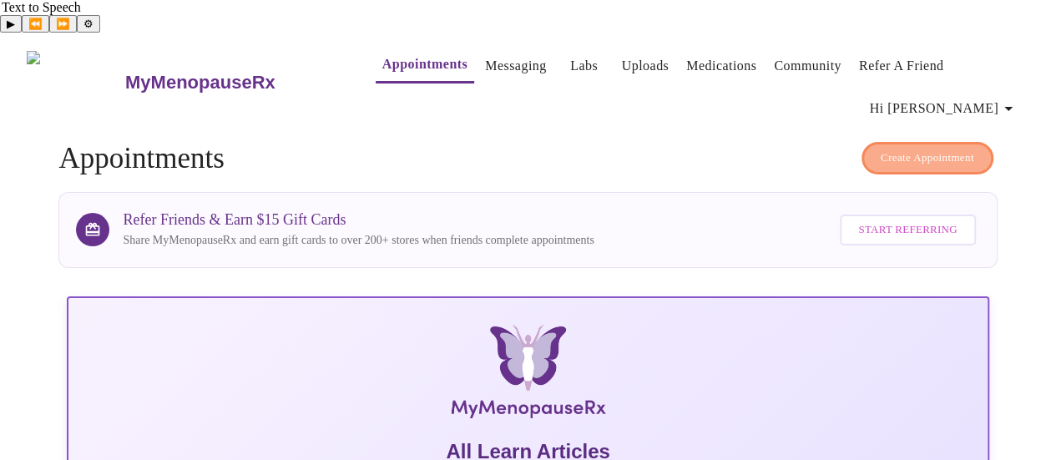
click at [920, 149] on span "Create Appointment" at bounding box center [928, 158] width 94 height 19
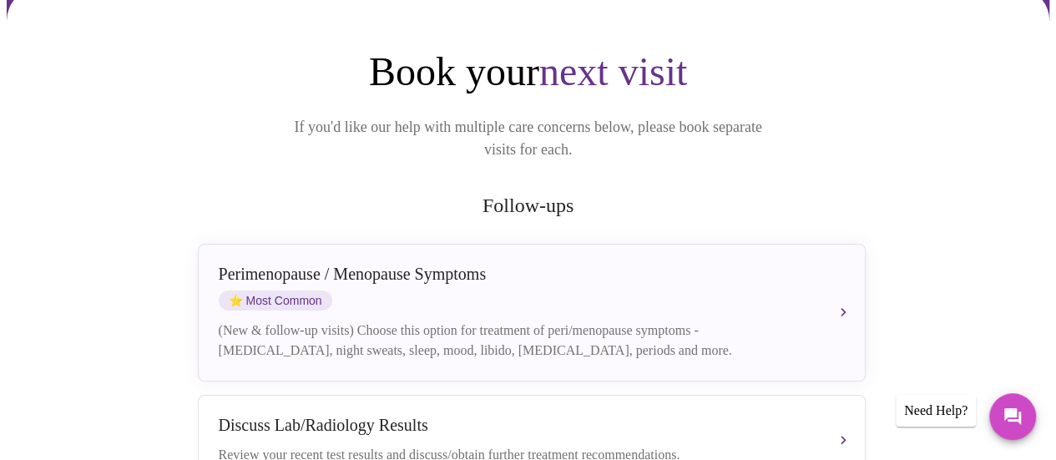
scroll to position [270, 0]
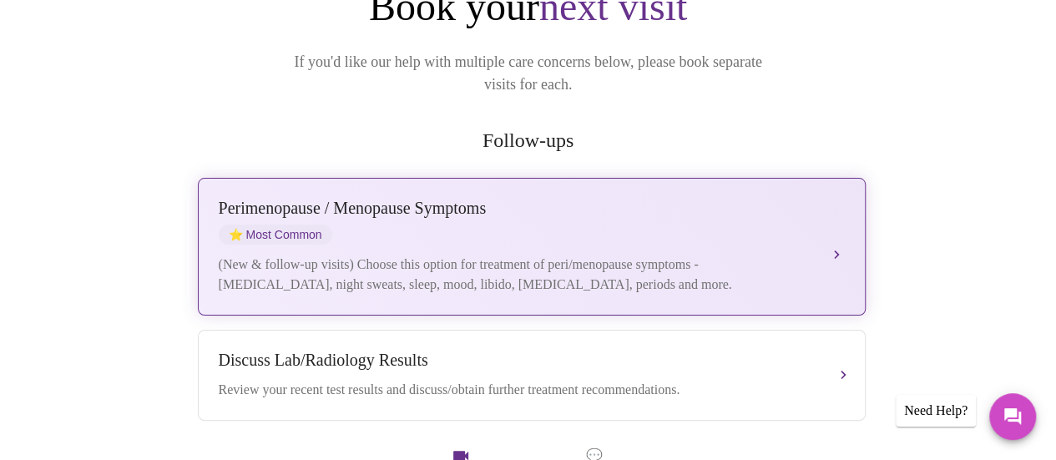
click at [638, 255] on div "(New & follow-up visits) Choose this option for treatment of peri/menopause sym…" at bounding box center [515, 275] width 593 height 40
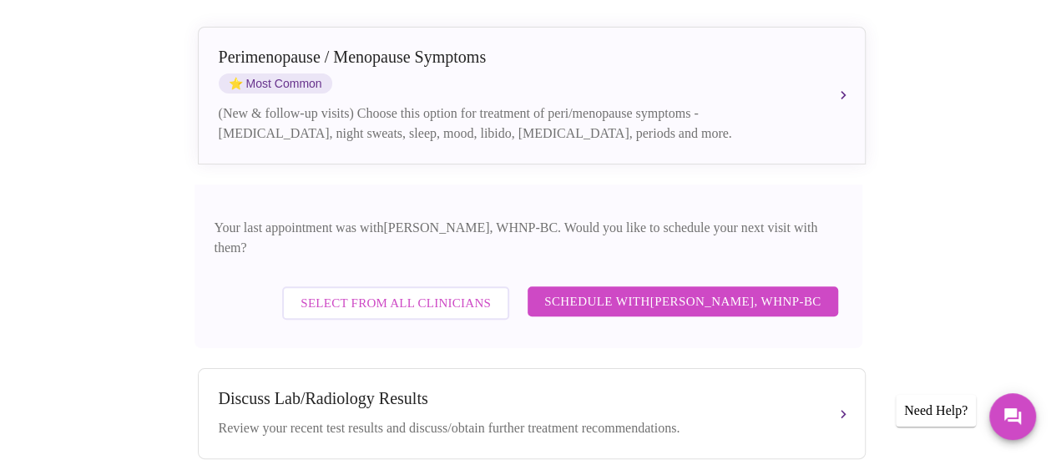
scroll to position [403, 0]
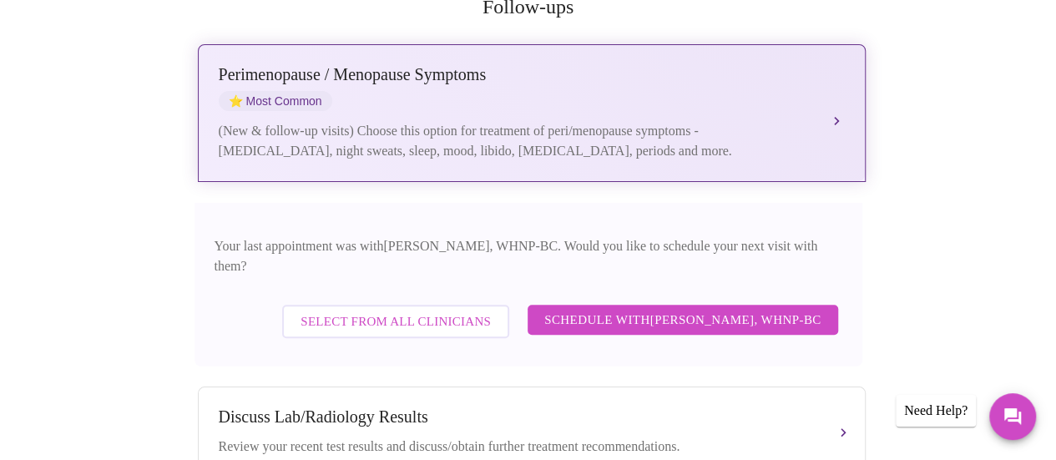
drag, startPoint x: 428, startPoint y: 89, endPoint x: 544, endPoint y: 60, distance: 120.5
click at [544, 65] on div "Perimenopause / Menopause Symptoms ⭐ Most Common (New & follow-up visits) Choos…" at bounding box center [532, 113] width 626 height 96
click at [537, 121] on div "(New & follow-up visits) Choose this option for treatment of peri/menopause sym…" at bounding box center [515, 141] width 593 height 40
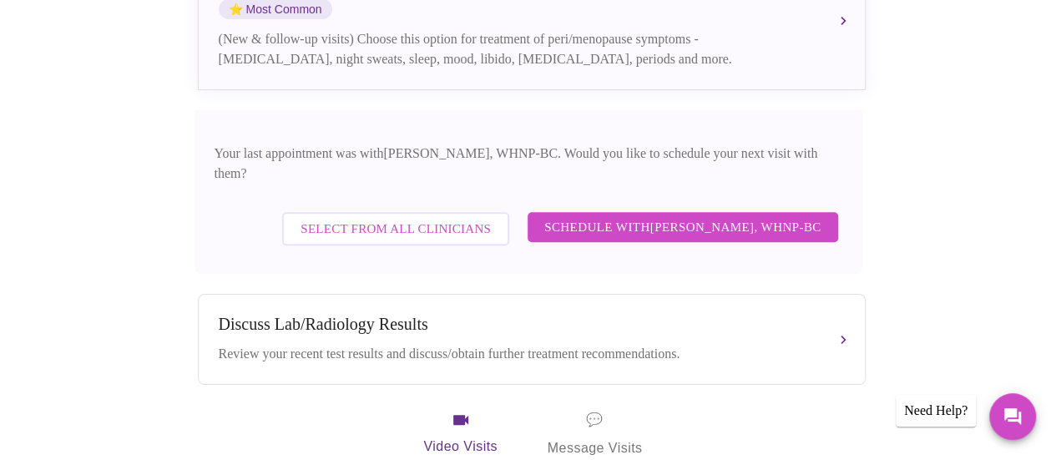
scroll to position [473, 0]
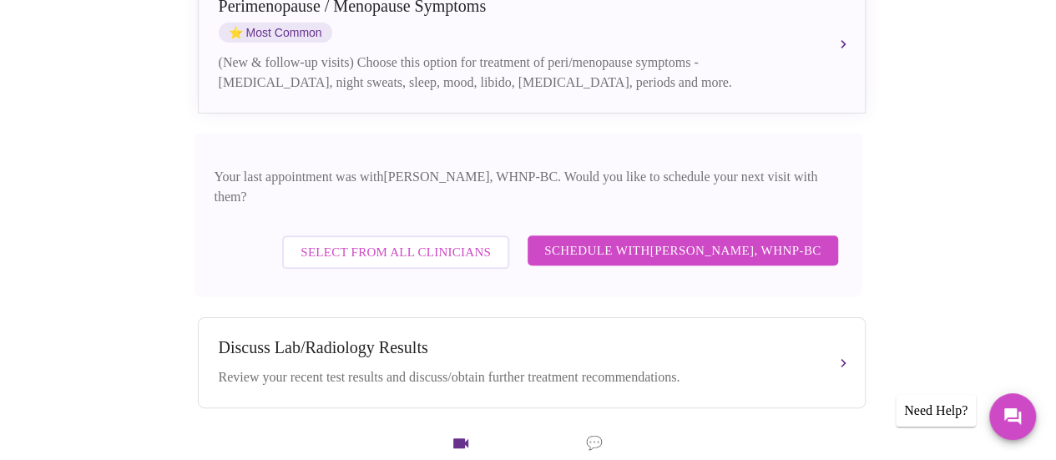
click at [683, 240] on span "Schedule with Meghan Matz, WHNP-BC" at bounding box center [682, 251] width 277 height 22
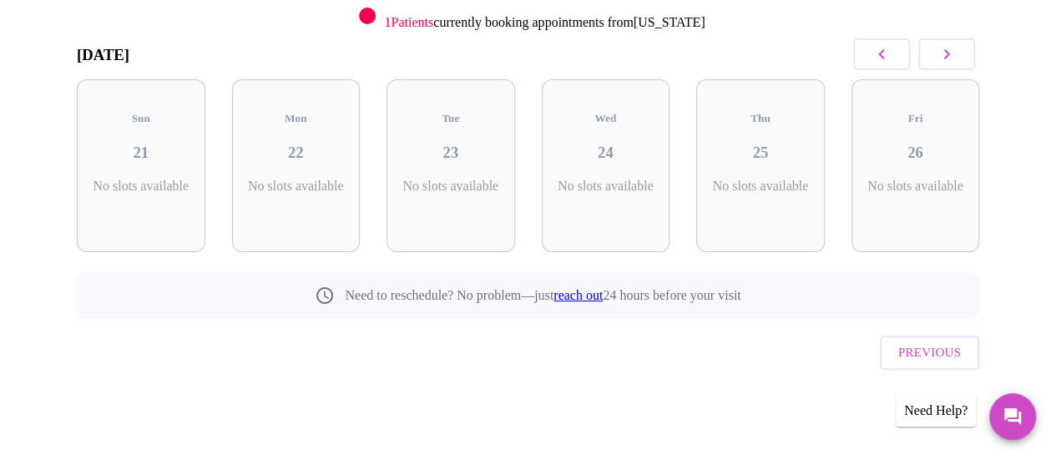
scroll to position [219, 0]
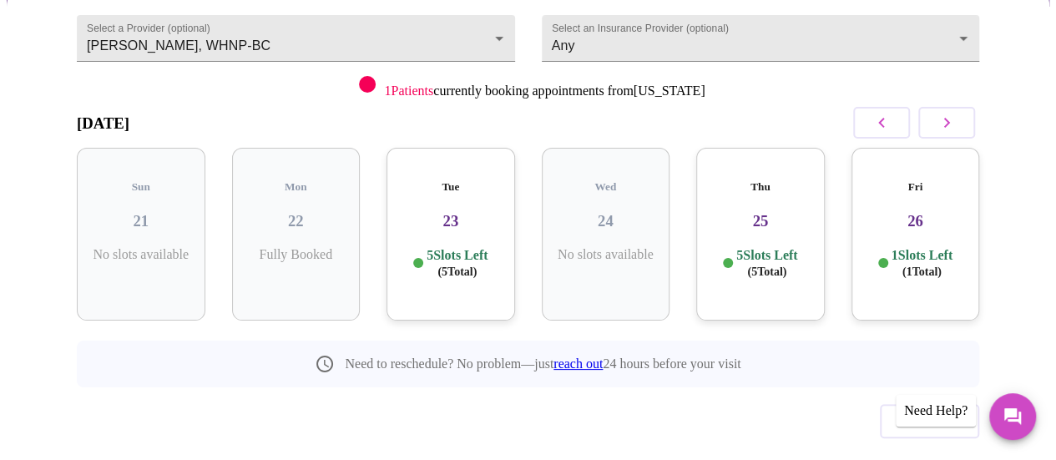
click at [448, 212] on h3 "23" at bounding box center [451, 221] width 102 height 18
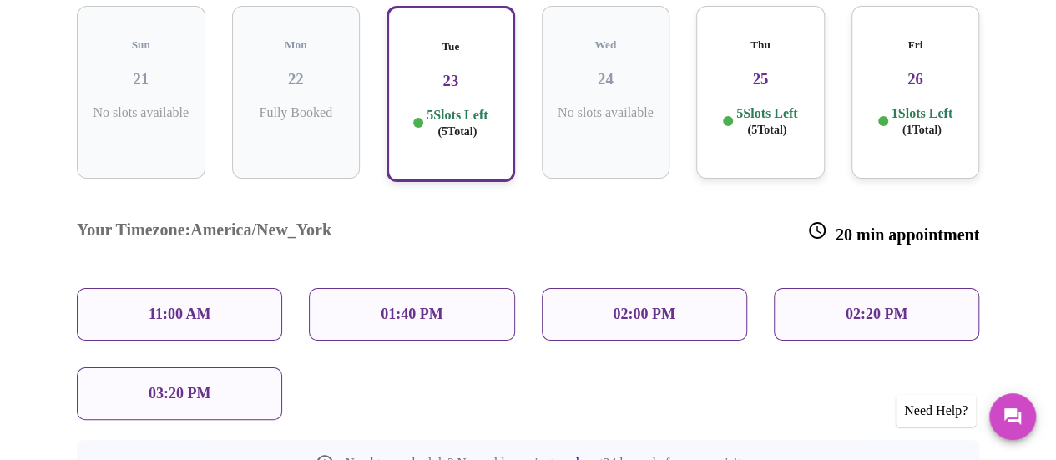
scroll to position [382, 0]
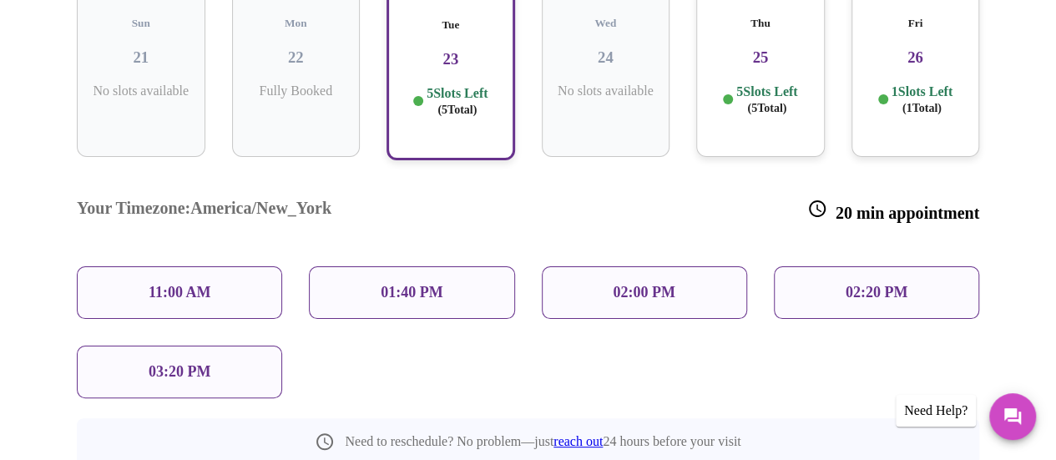
click at [159, 284] on p "11:00 AM" at bounding box center [180, 293] width 63 height 18
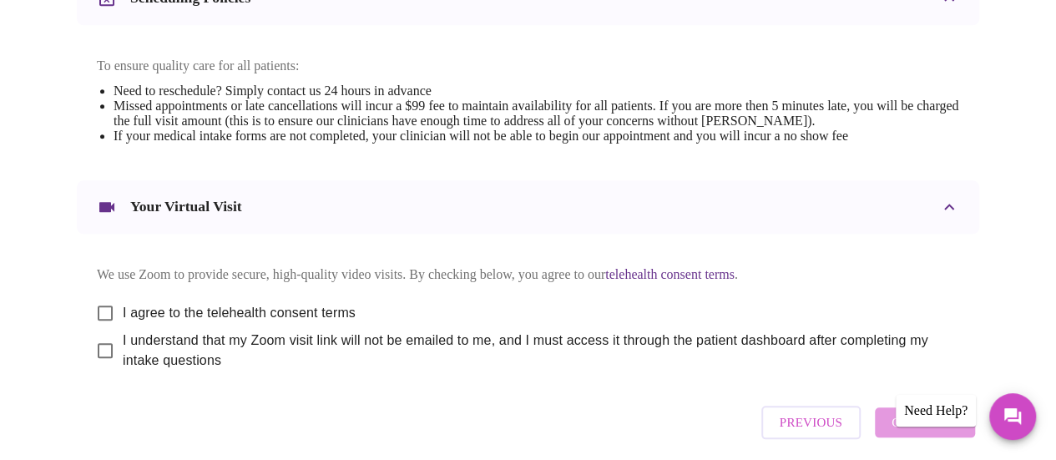
scroll to position [778, 0]
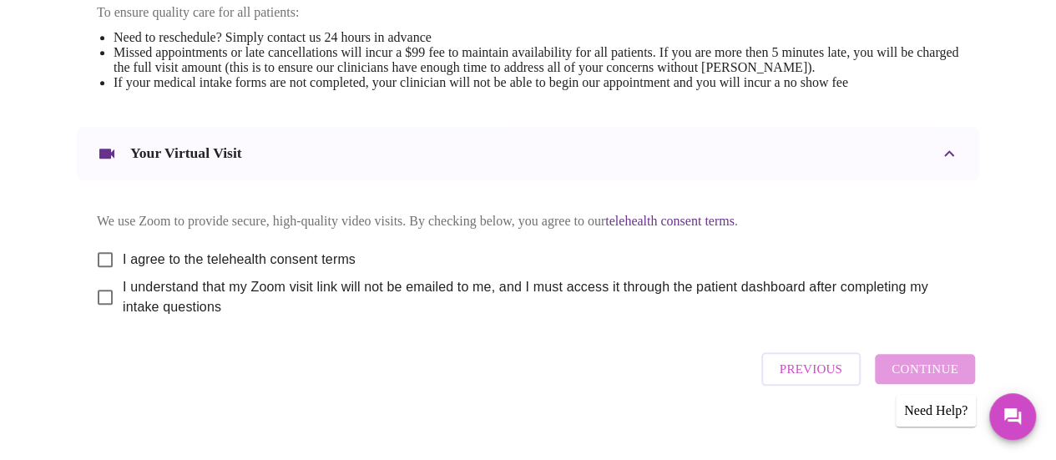
click at [100, 242] on input "I agree to the telehealth consent terms" at bounding box center [105, 259] width 35 height 35
checkbox input "true"
click at [104, 280] on input "I understand that my Zoom visit link will not be emailed to me, and I must acce…" at bounding box center [105, 297] width 35 height 35
checkbox input "true"
click at [945, 362] on span "Continue" at bounding box center [925, 369] width 67 height 22
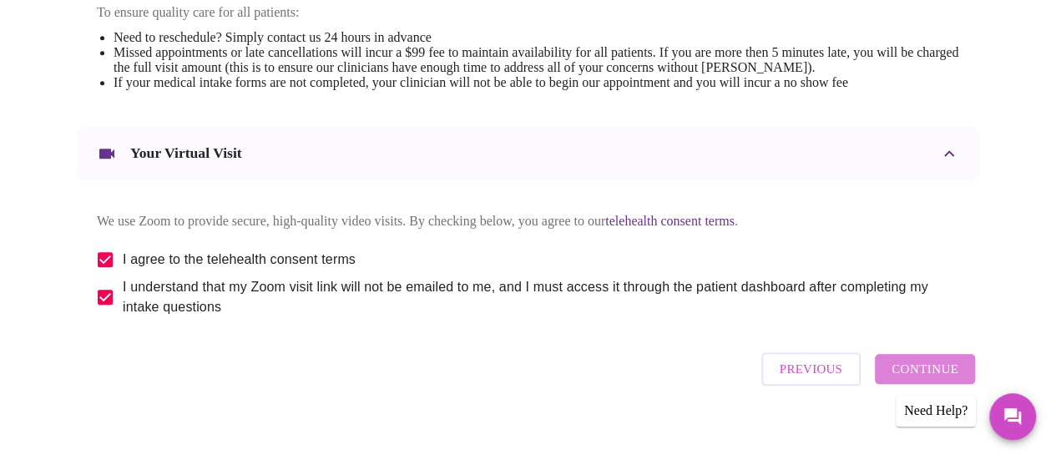
scroll to position [273, 0]
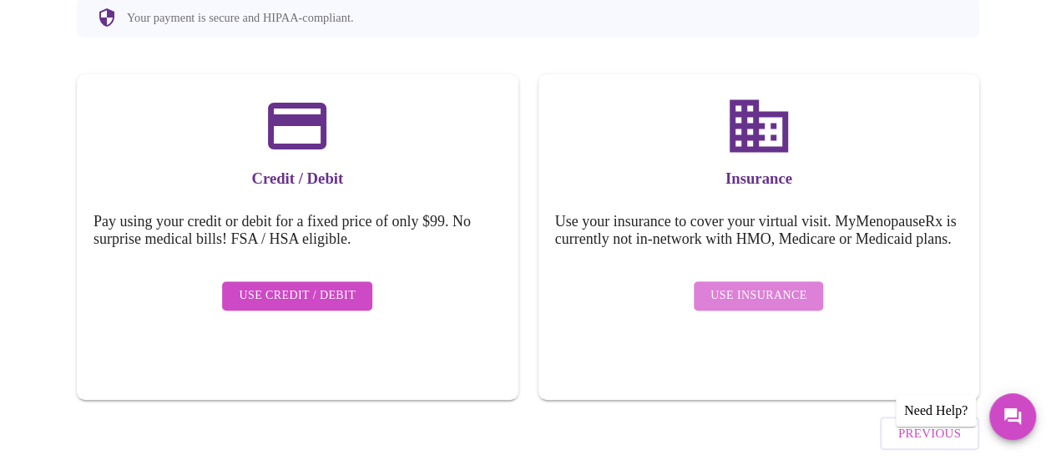
click at [785, 286] on span "Use Insurance" at bounding box center [759, 296] width 96 height 21
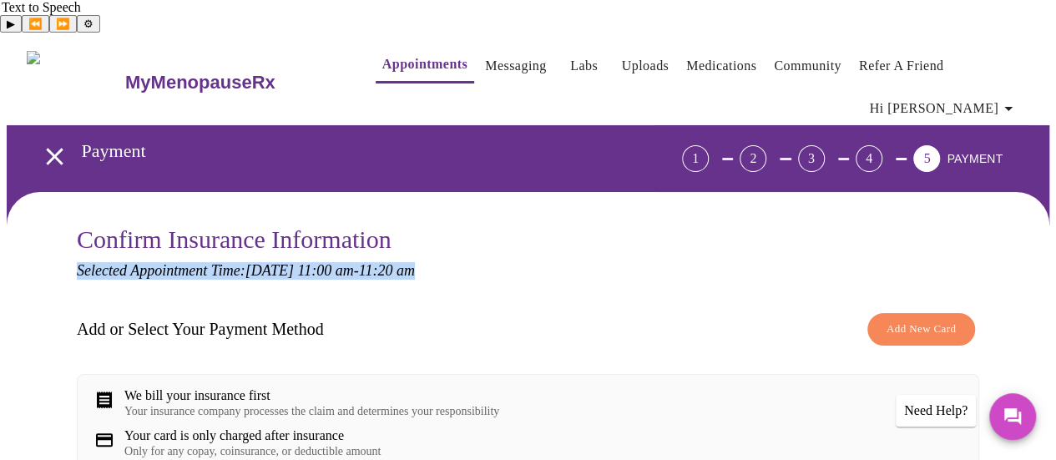
drag, startPoint x: 1056, startPoint y: 188, endPoint x: 1061, endPoint y: 236, distance: 48.8
click at [1056, 236] on html "Text to Speech ▶ ⏪ ⏩ ⚙ Voice options Rate: 1 Pitch: 1 Voice: 🇺🇸 Microsoft David…" at bounding box center [528, 411] width 1056 height 822
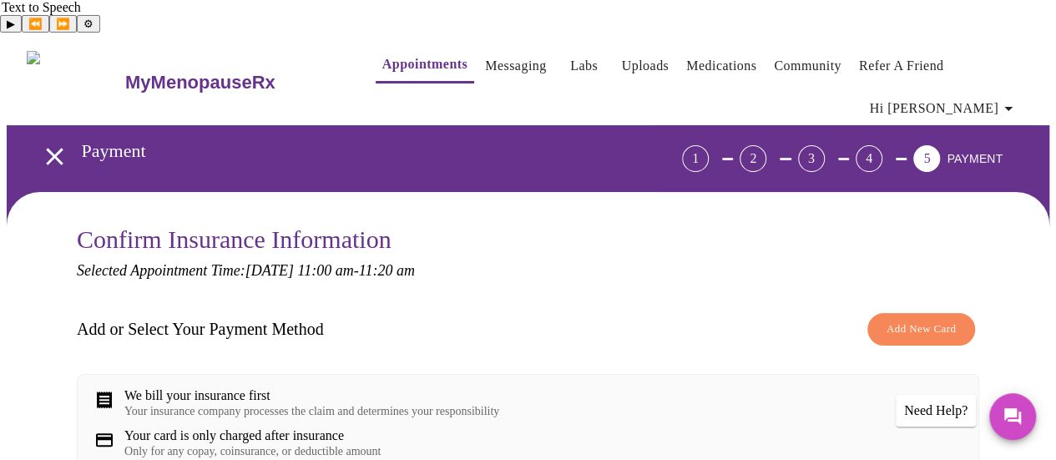
click at [683, 307] on div "Add or Select Your Payment Method Add New Card" at bounding box center [528, 329] width 903 height 49
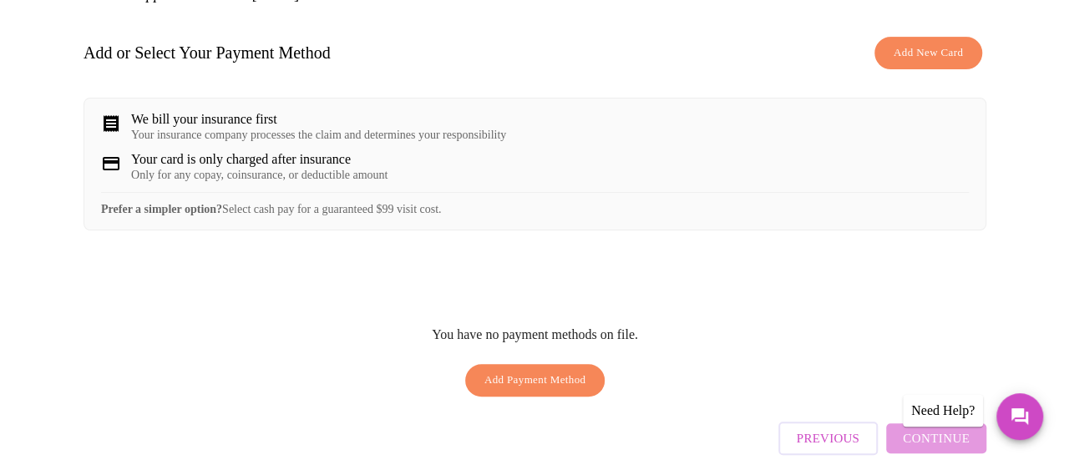
scroll to position [330, 0]
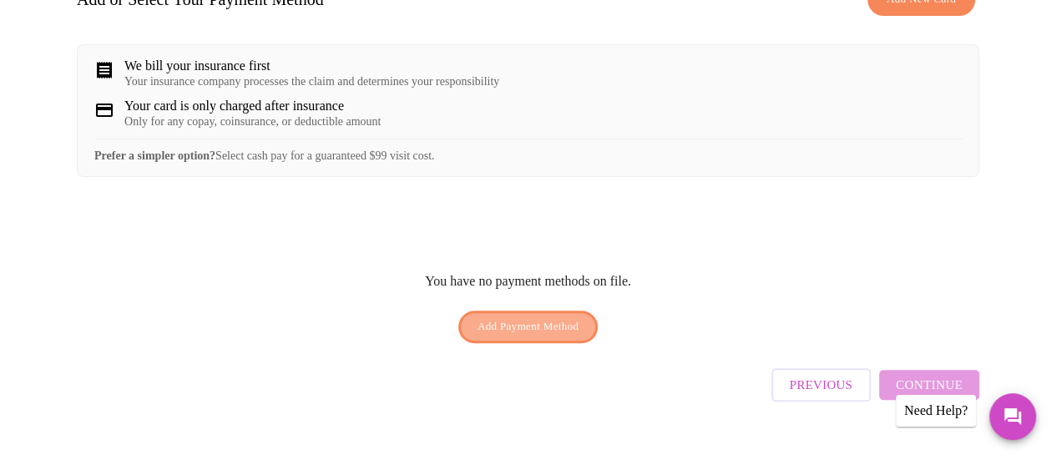
click at [530, 317] on span "Add Payment Method" at bounding box center [529, 326] width 102 height 19
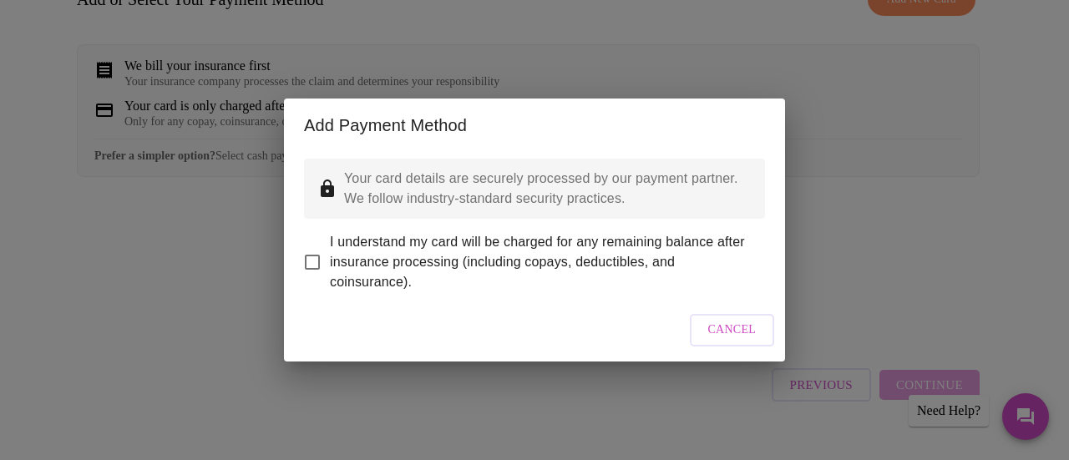
click at [530, 299] on div "Your card details are securely processed by our payment partner. We follow indu…" at bounding box center [534, 225] width 501 height 147
click at [478, 255] on span "I understand my card will be charged for any remaining balance after insurance …" at bounding box center [541, 262] width 422 height 60
click at [330, 255] on input "I understand my card will be charged for any remaining balance after insurance …" at bounding box center [312, 262] width 35 height 35
checkbox input "true"
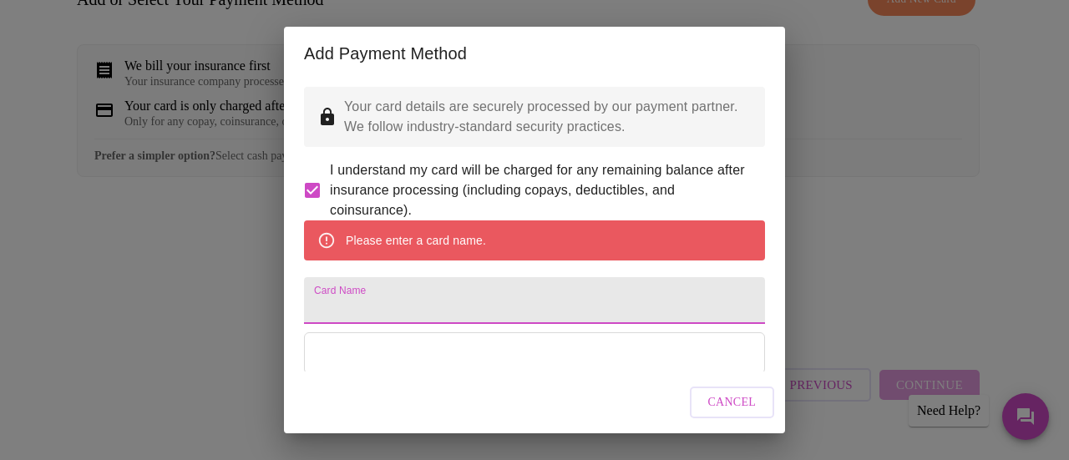
click at [448, 324] on input "Card Name" at bounding box center [534, 300] width 461 height 47
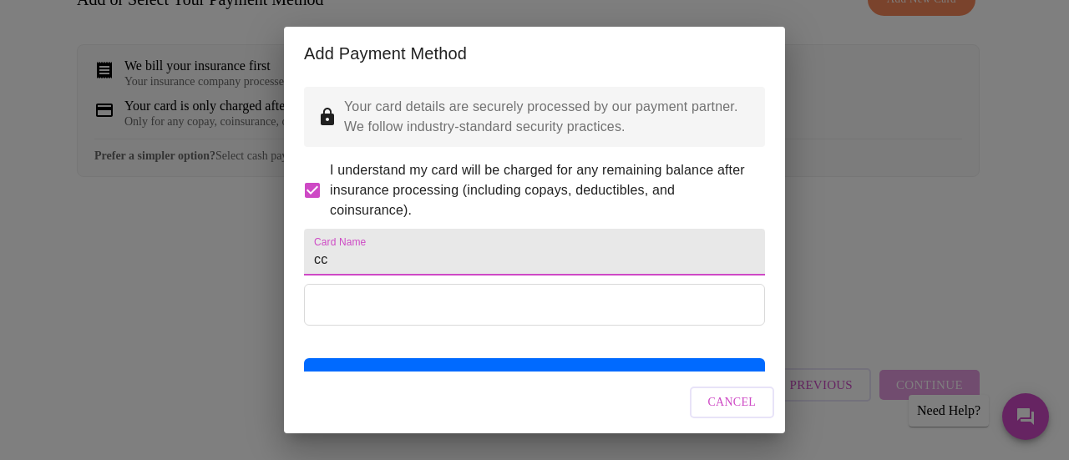
type input "cc"
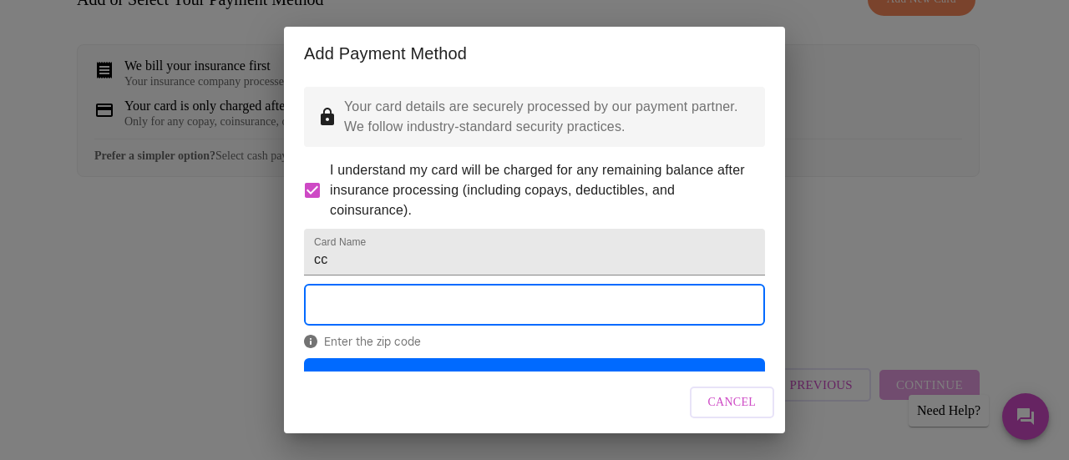
scroll to position [78, 0]
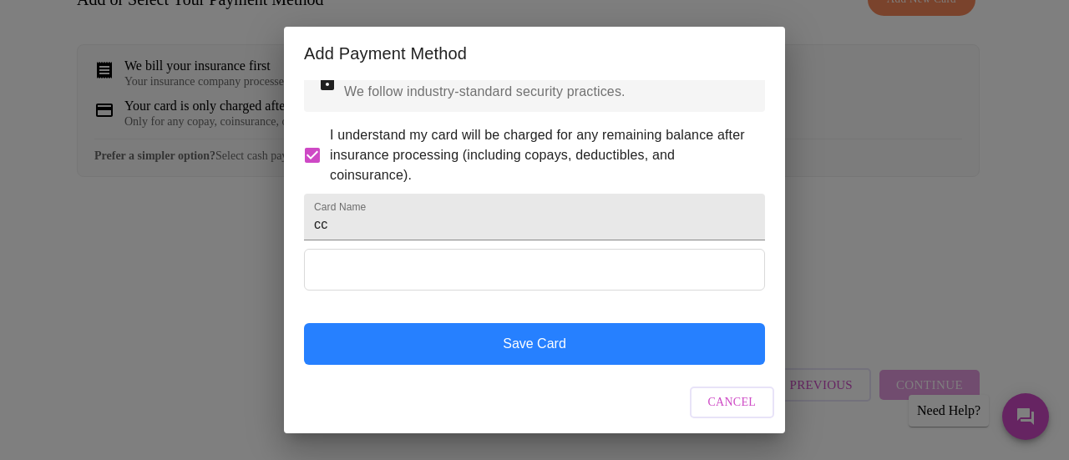
click at [620, 335] on button "Save Card" at bounding box center [534, 344] width 461 height 42
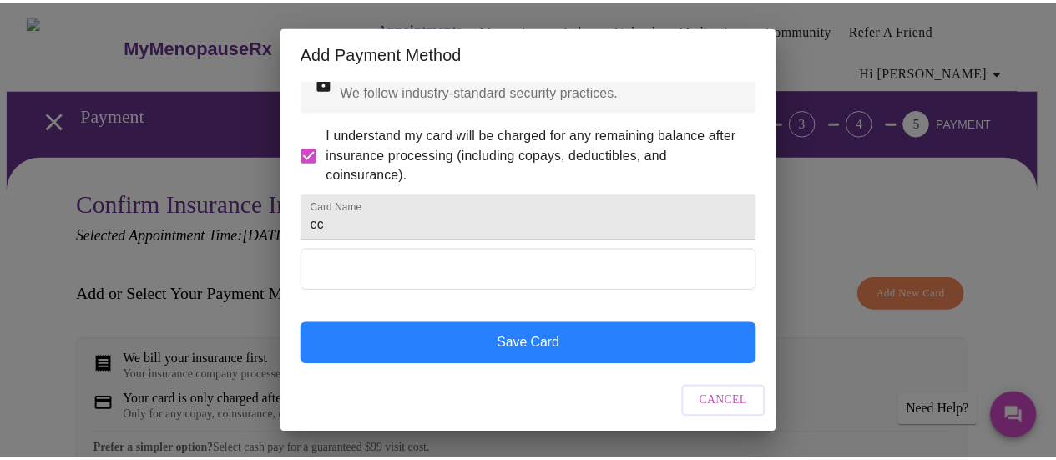
scroll to position [0, 0]
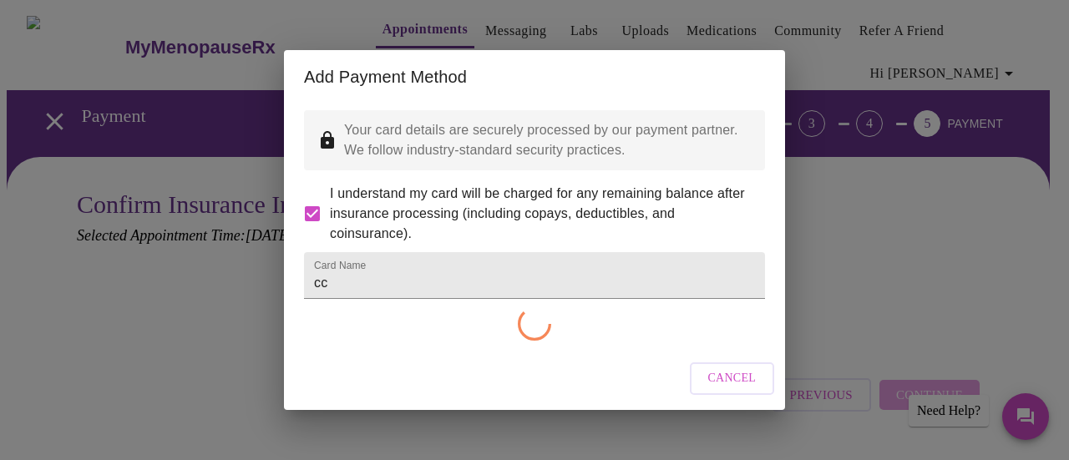
checkbox input "false"
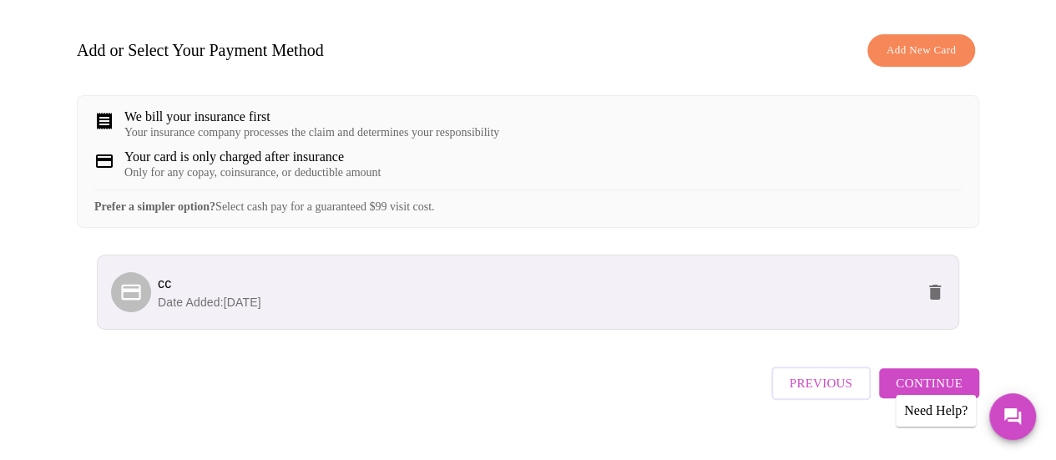
scroll to position [287, 0]
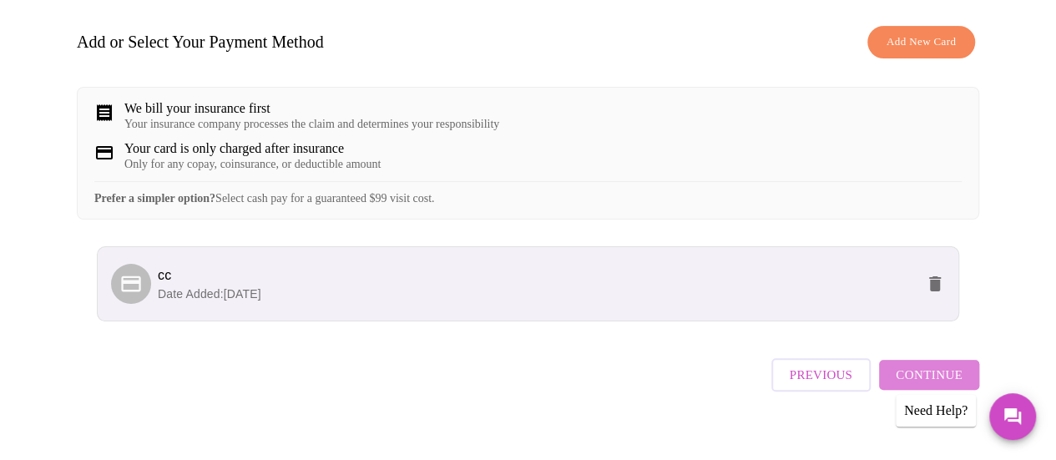
click at [940, 364] on span "Continue" at bounding box center [929, 375] width 67 height 22
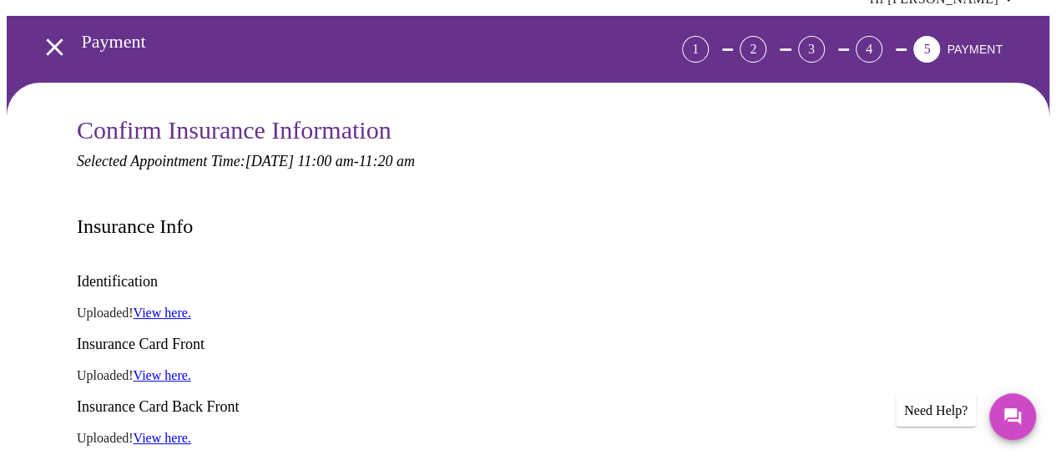
scroll to position [180, 0]
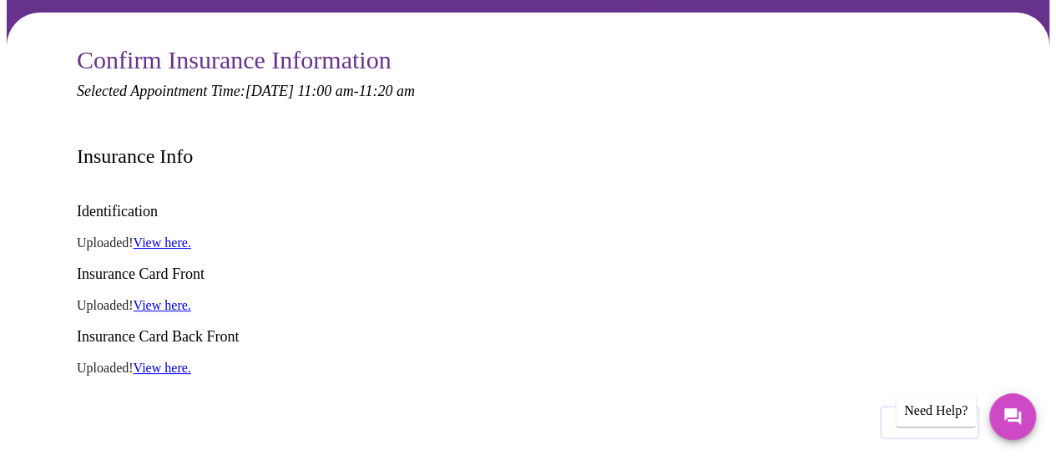
click at [165, 298] on link "View here." at bounding box center [163, 305] width 58 height 14
